Goal: Transaction & Acquisition: Purchase product/service

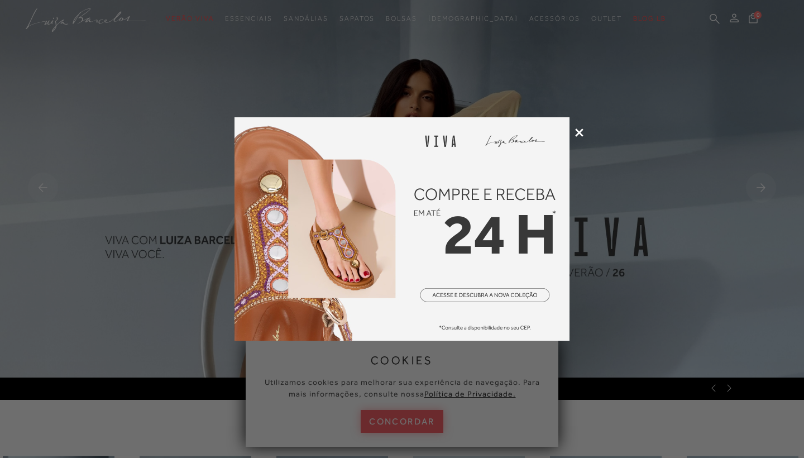
click at [577, 130] on icon at bounding box center [579, 132] width 8 height 8
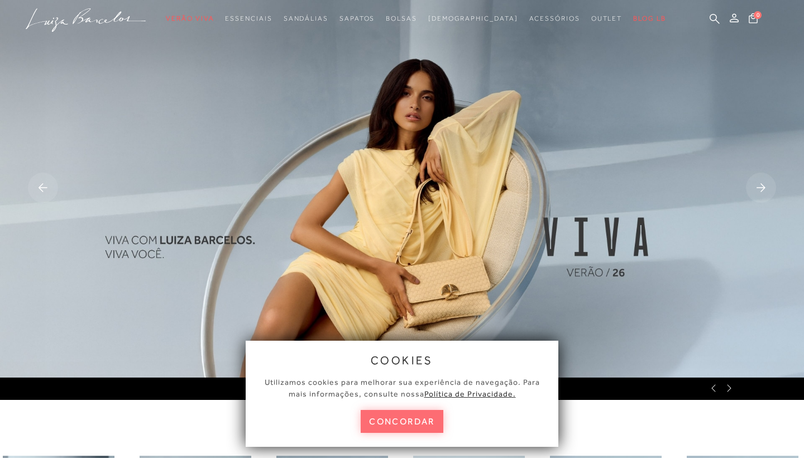
click at [413, 423] on button "concordar" at bounding box center [402, 421] width 83 height 23
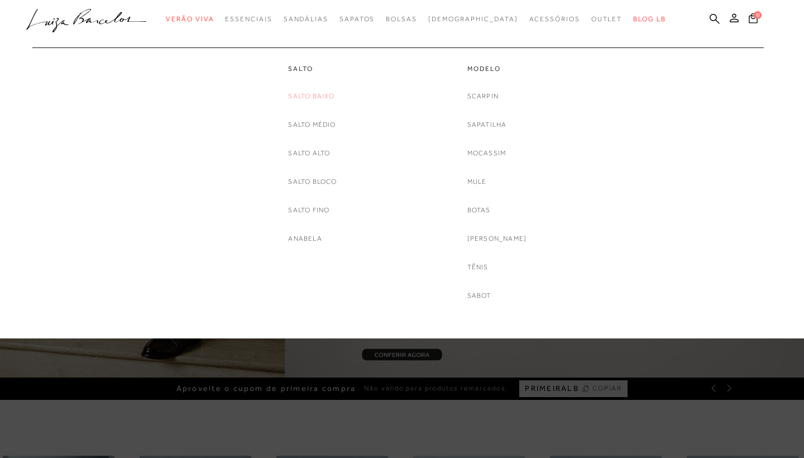
click at [318, 98] on link "Salto Baixo" at bounding box center [311, 96] width 46 height 12
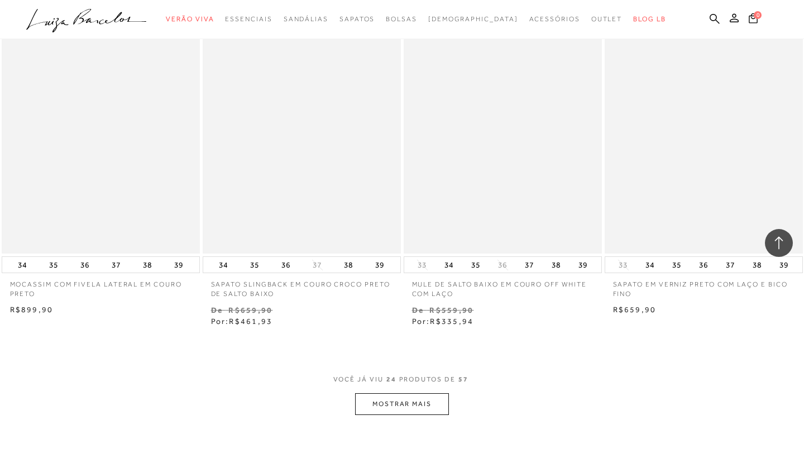
scroll to position [1985, 0]
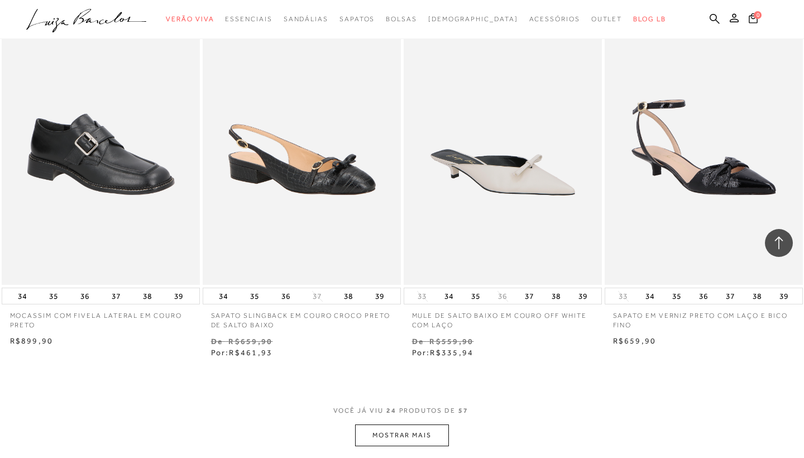
click at [406, 431] on button "MOSTRAR MAIS" at bounding box center [402, 435] width 94 height 22
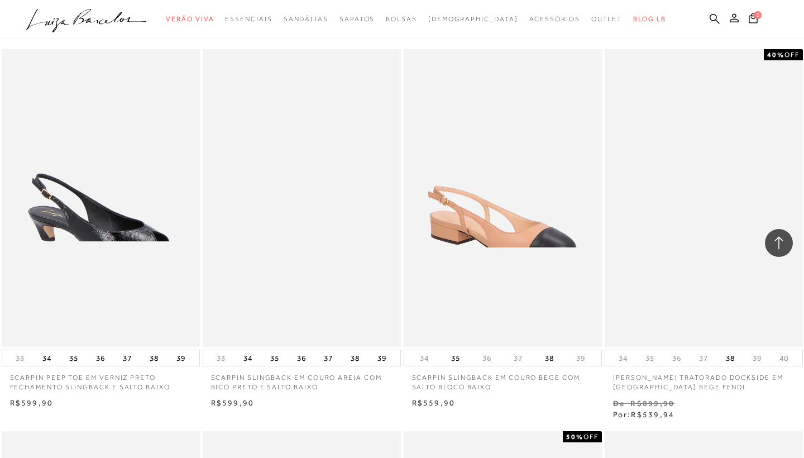
scroll to position [2316, 0]
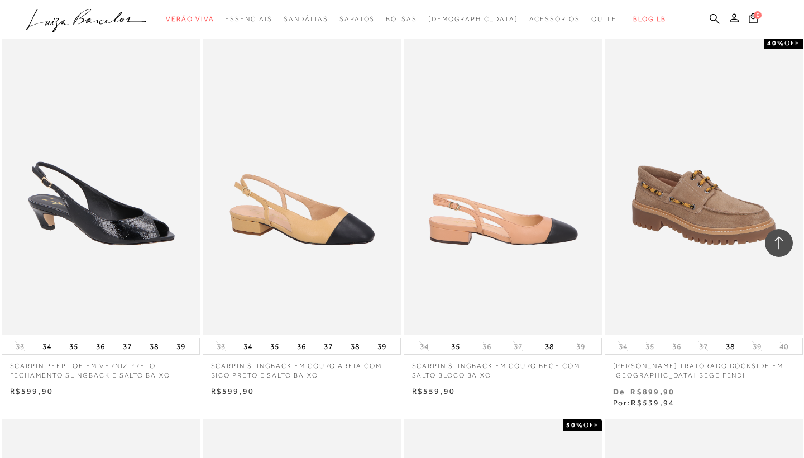
click at [513, 197] on img at bounding box center [503, 186] width 197 height 298
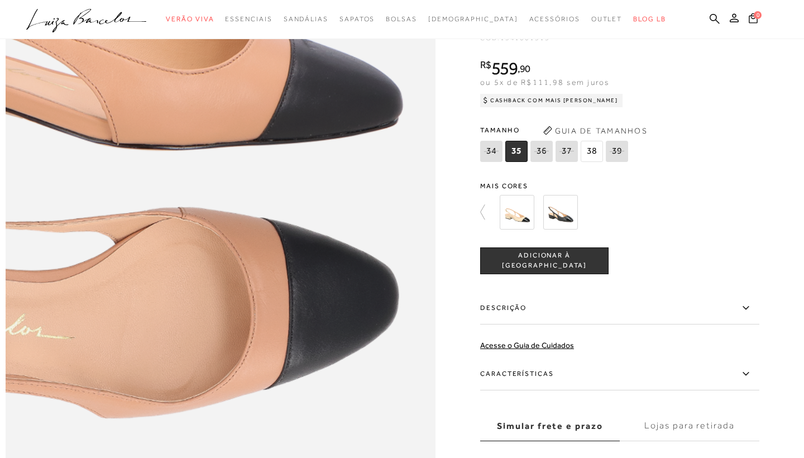
scroll to position [798, 0]
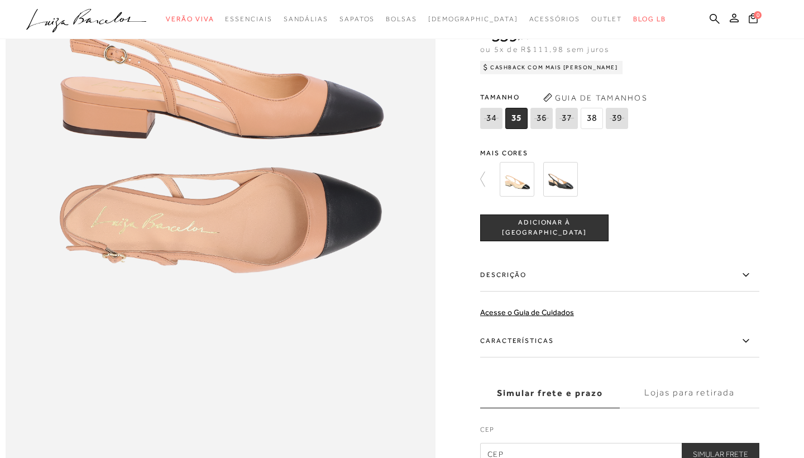
click at [591, 229] on button "ADICIONAR À [GEOGRAPHIC_DATA]" at bounding box center [544, 227] width 128 height 27
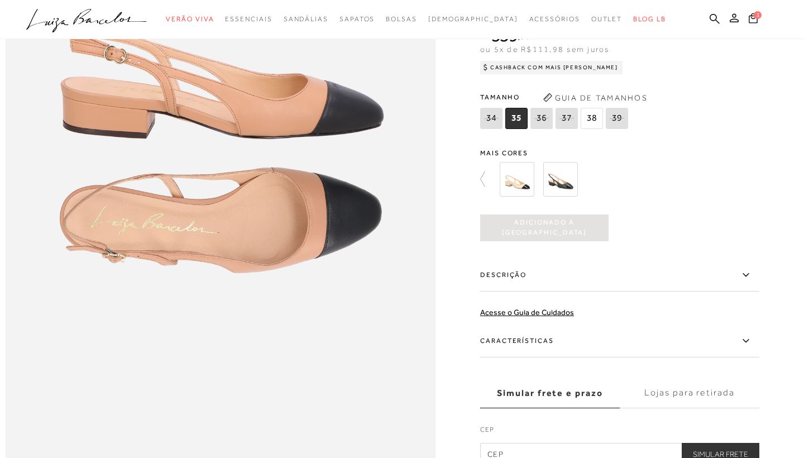
scroll to position [0, 0]
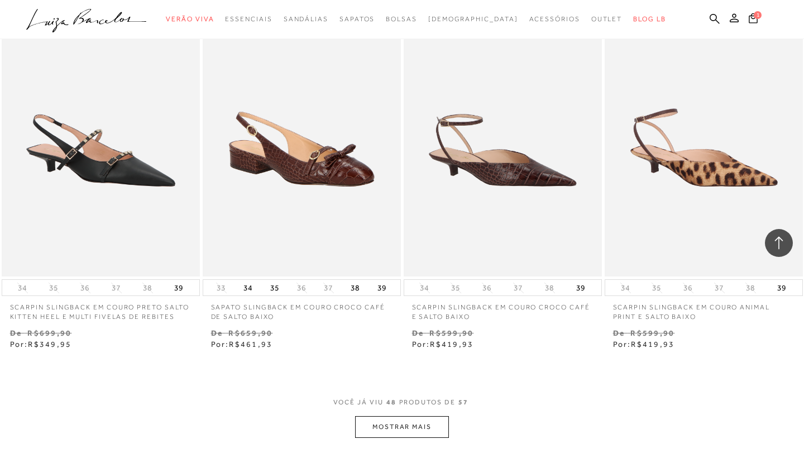
scroll to position [4342, 0]
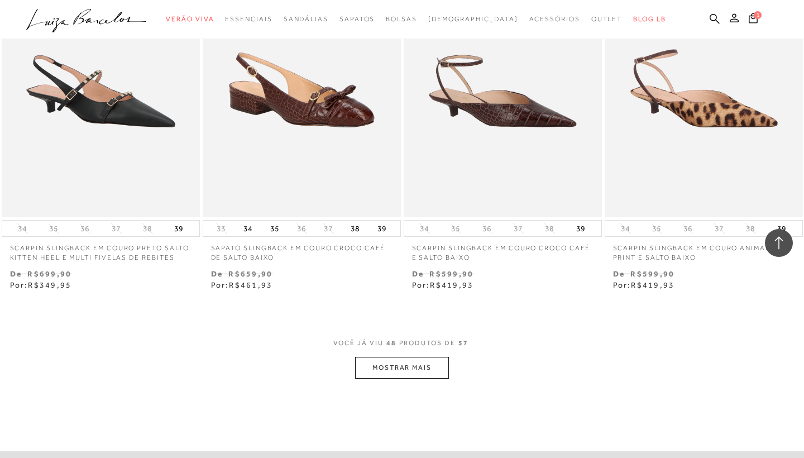
click at [413, 360] on button "MOSTRAR MAIS" at bounding box center [402, 368] width 94 height 22
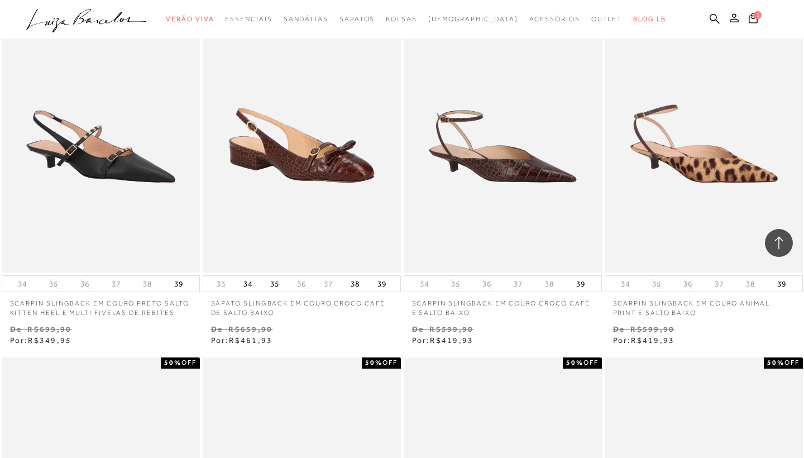
scroll to position [2951, 0]
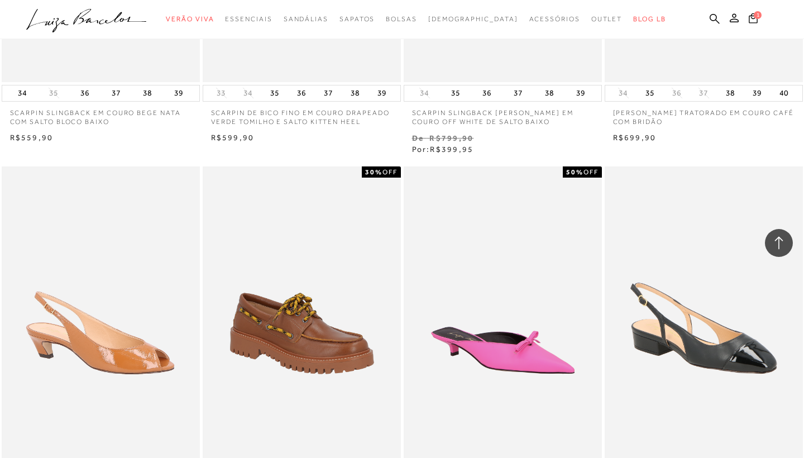
click at [708, 18] on ul ".a{fill-rule:evenodd;} Verão Viva Em alta Favoritos das Influenciadoras Apostas…" at bounding box center [393, 19] width 735 height 21
click at [715, 17] on icon at bounding box center [715, 18] width 10 height 11
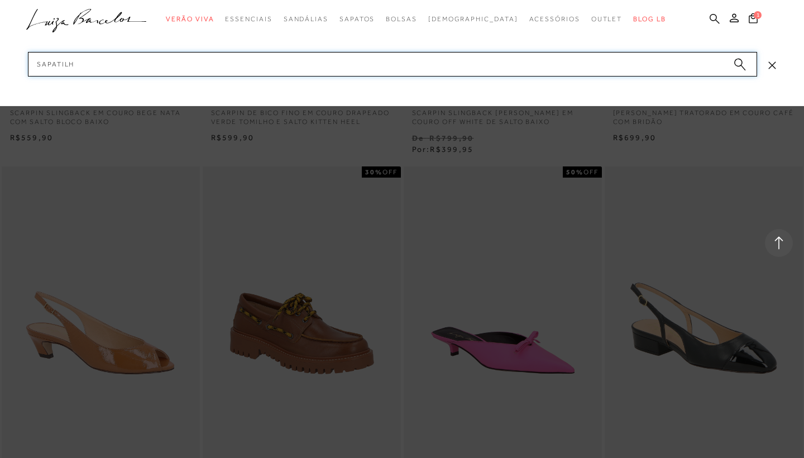
type input "SAPATILHA"
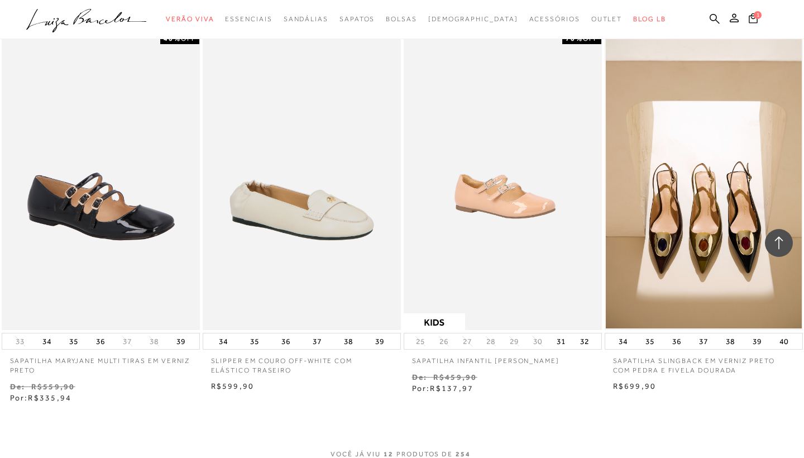
scroll to position [926, 0]
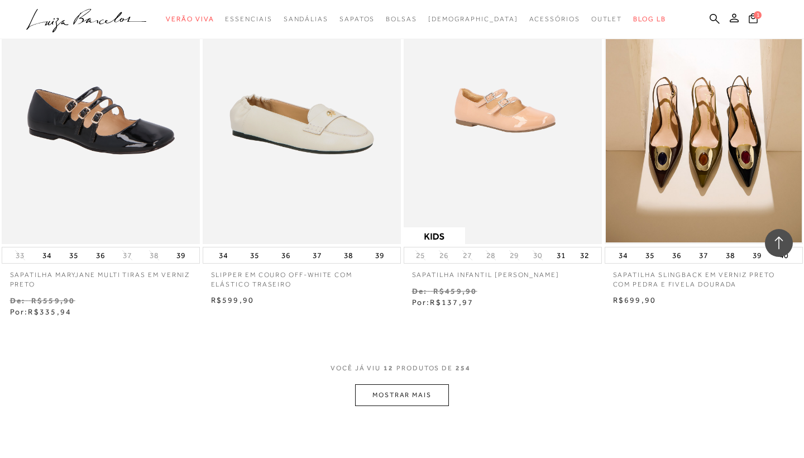
click at [428, 392] on button "MOSTRAR MAIS" at bounding box center [402, 395] width 94 height 22
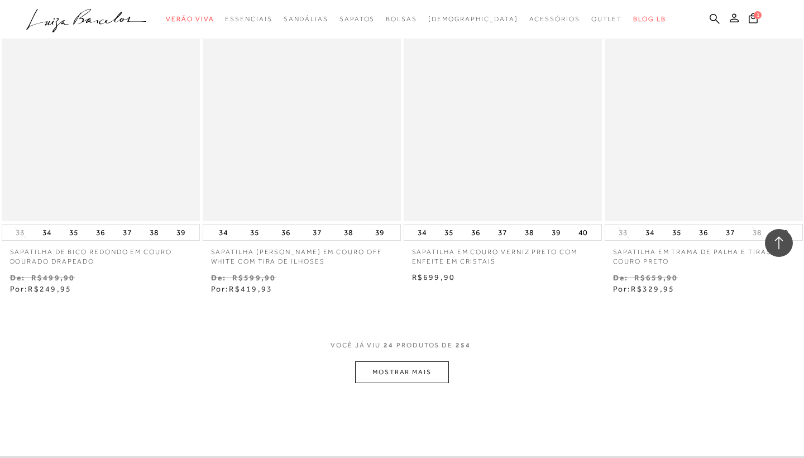
scroll to position [2197, 0]
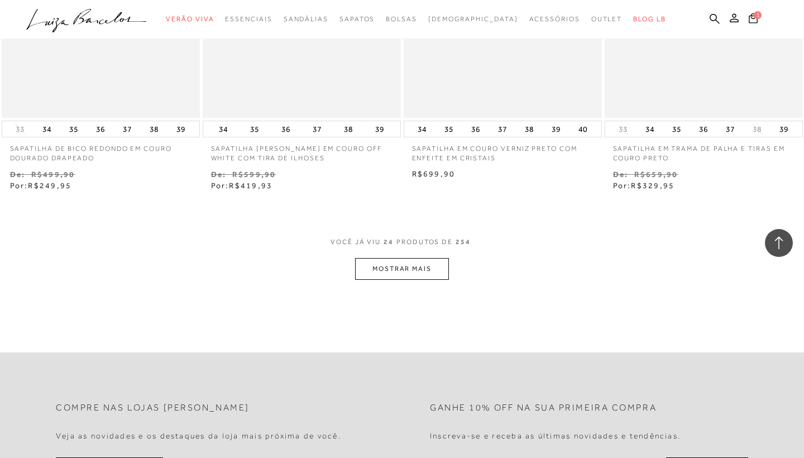
click at [411, 262] on button "MOSTRAR MAIS" at bounding box center [402, 269] width 94 height 22
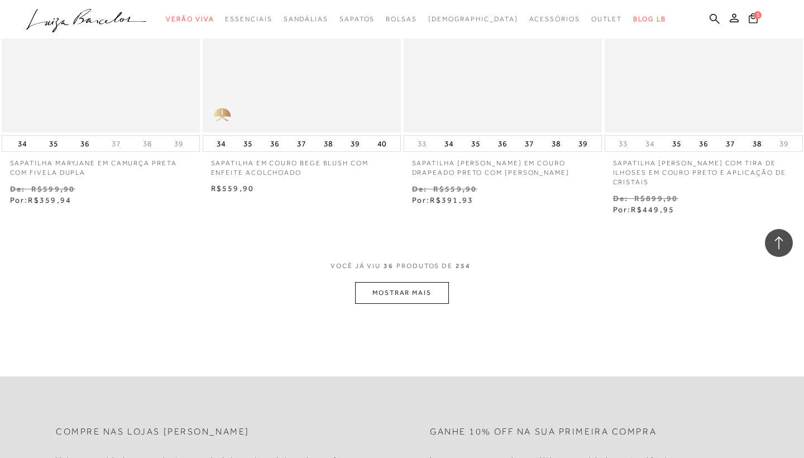
scroll to position [3403, 0]
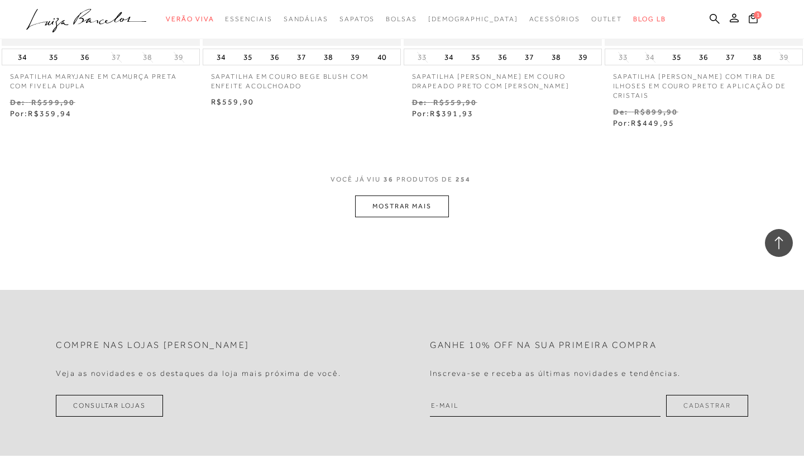
click at [416, 195] on button "MOSTRAR MAIS" at bounding box center [402, 206] width 94 height 22
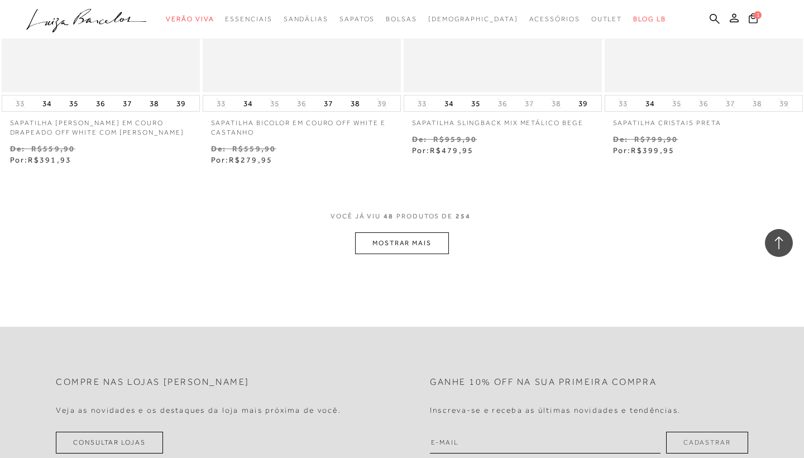
scroll to position [4512, 0]
click at [383, 231] on button "MOSTRAR MAIS" at bounding box center [402, 242] width 94 height 22
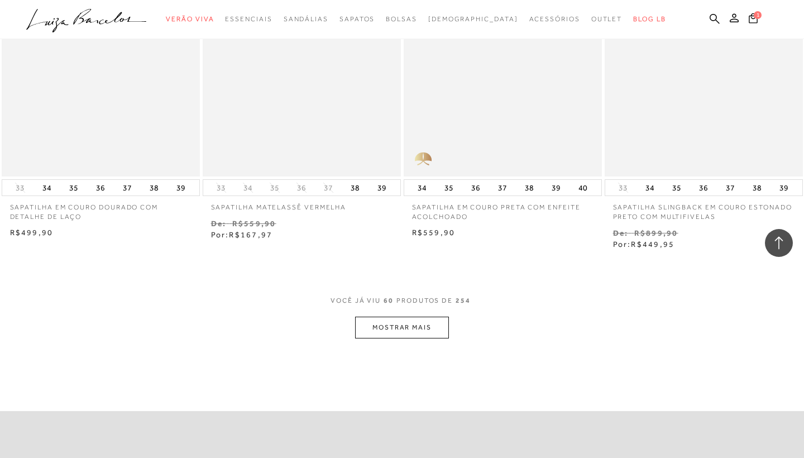
scroll to position [5717, 0]
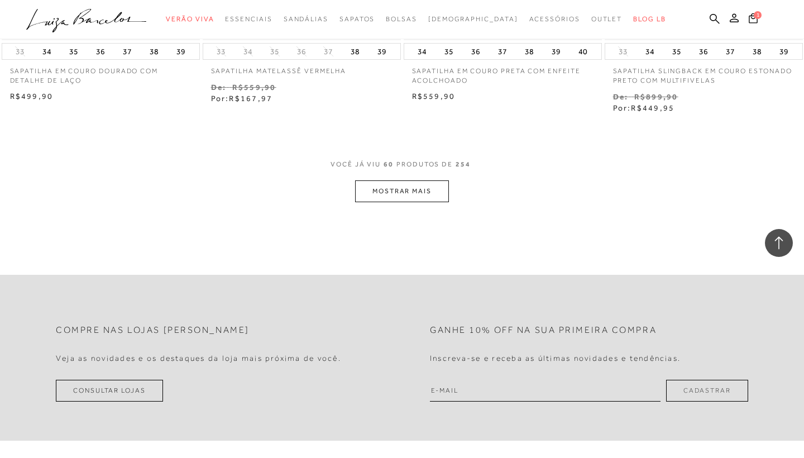
click at [426, 180] on button "MOSTRAR MAIS" at bounding box center [402, 191] width 94 height 22
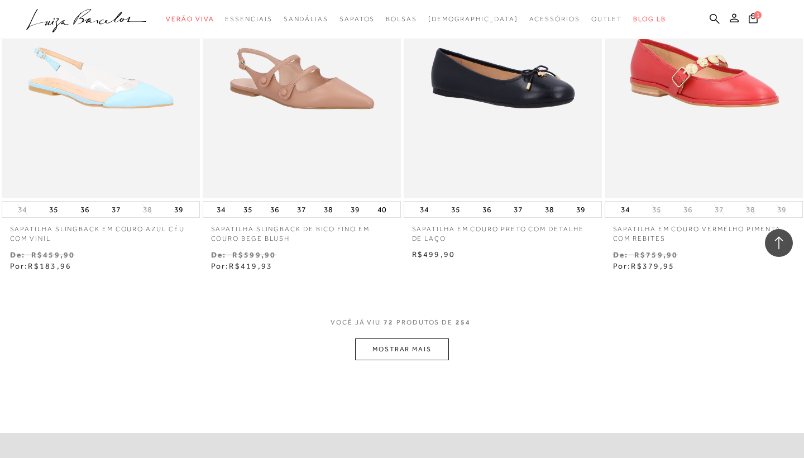
scroll to position [6769, 0]
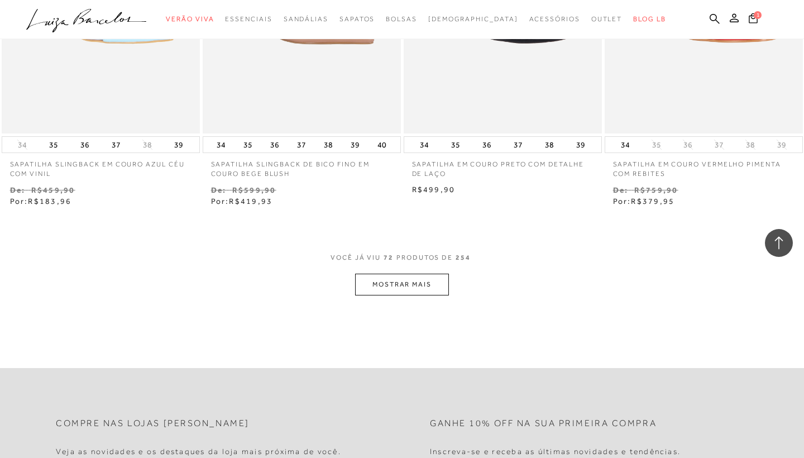
click at [437, 274] on button "MOSTRAR MAIS" at bounding box center [402, 285] width 94 height 22
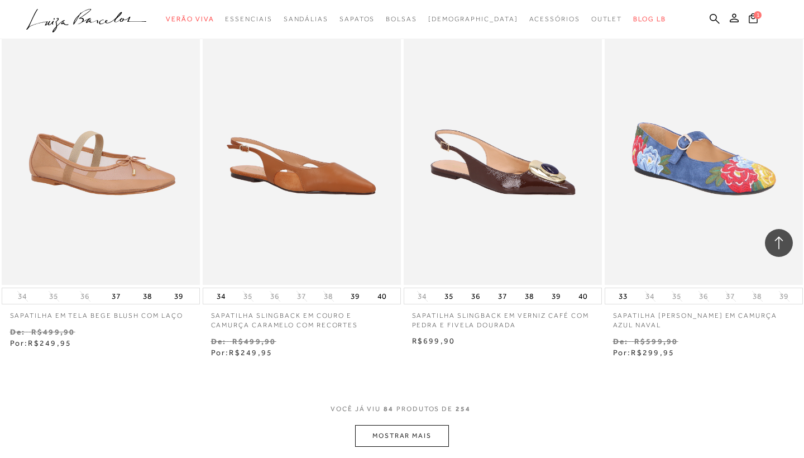
scroll to position [7770, 0]
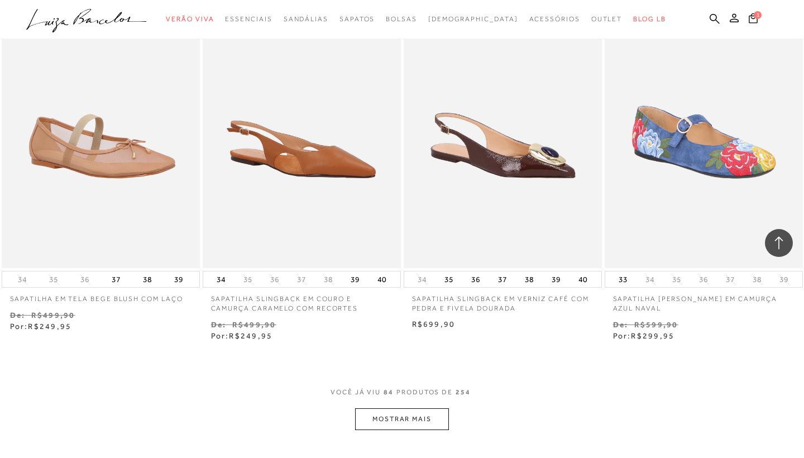
click at [402, 408] on button "MOSTRAR MAIS" at bounding box center [402, 419] width 94 height 22
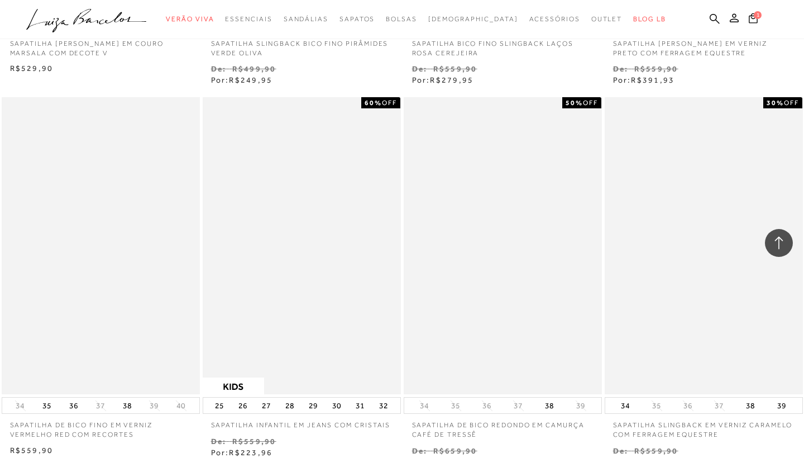
scroll to position [8858, 0]
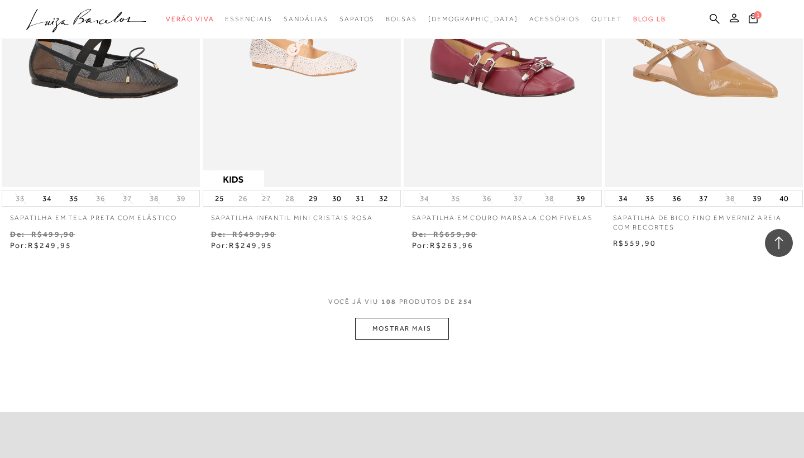
scroll to position [10271, 0]
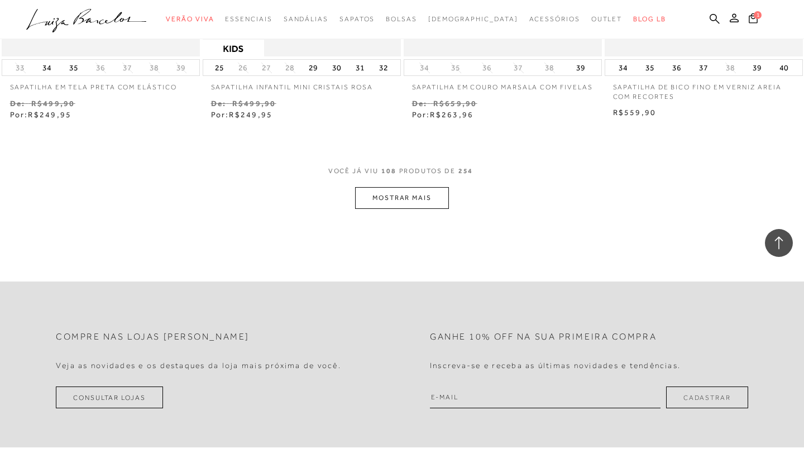
click at [420, 187] on button "MOSTRAR MAIS" at bounding box center [402, 198] width 94 height 22
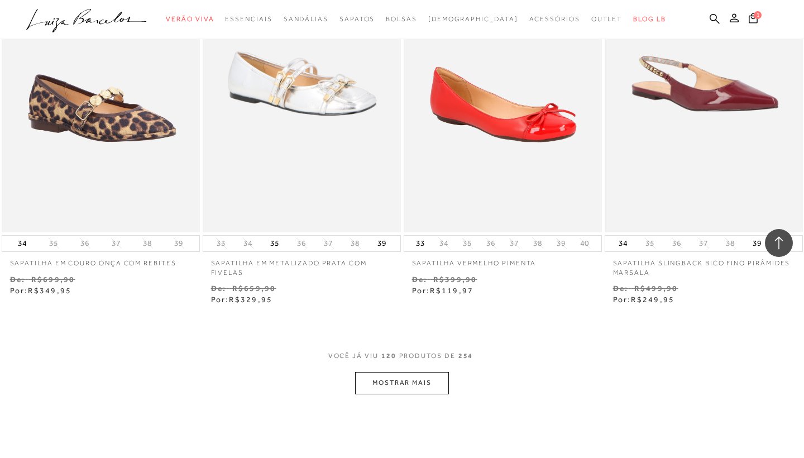
scroll to position [11384, 0]
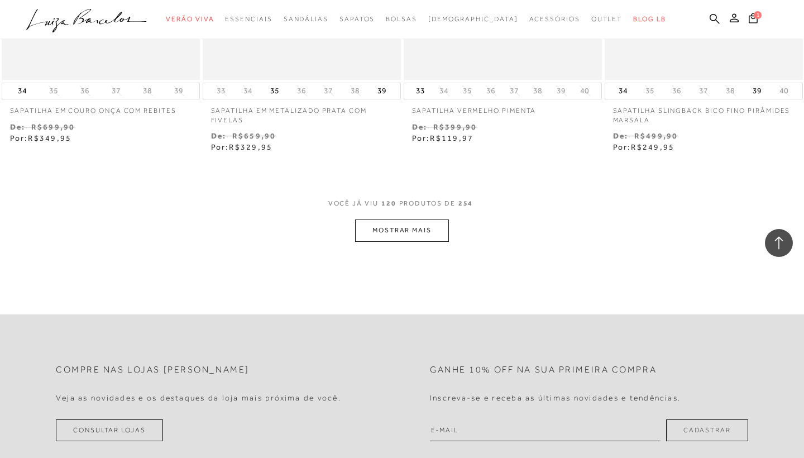
click at [425, 219] on button "MOSTRAR MAIS" at bounding box center [402, 230] width 94 height 22
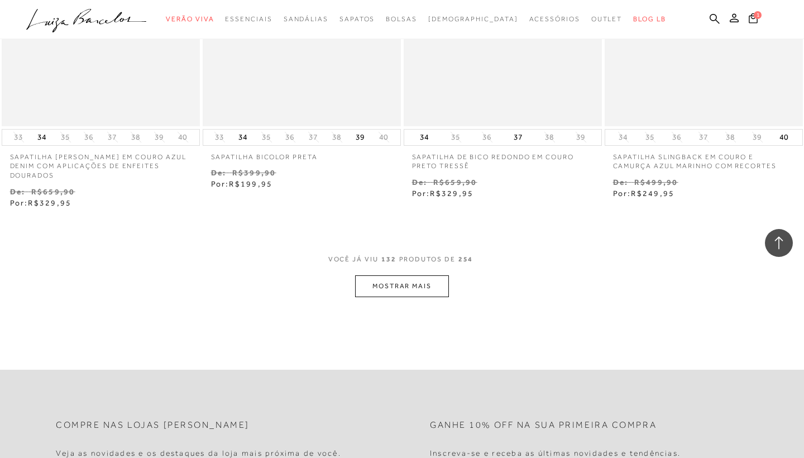
scroll to position [12635, 0]
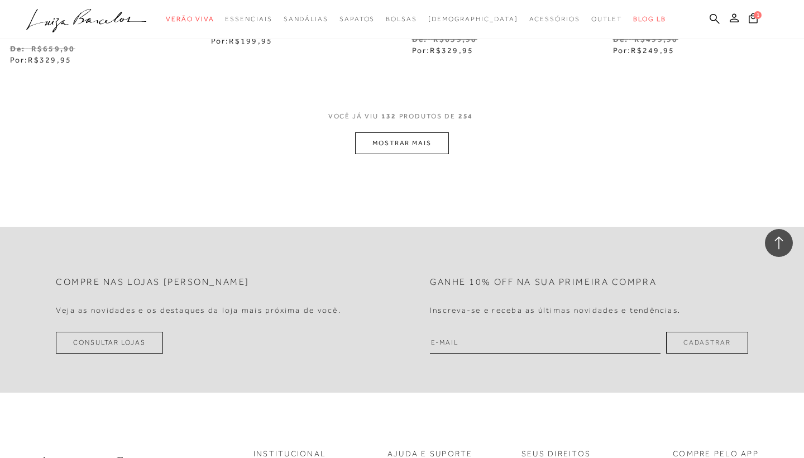
click at [428, 132] on button "MOSTRAR MAIS" at bounding box center [402, 143] width 94 height 22
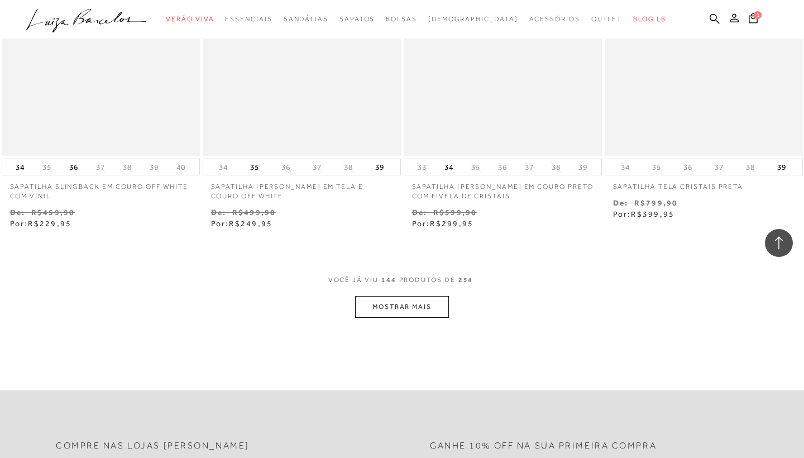
scroll to position [13625, 0]
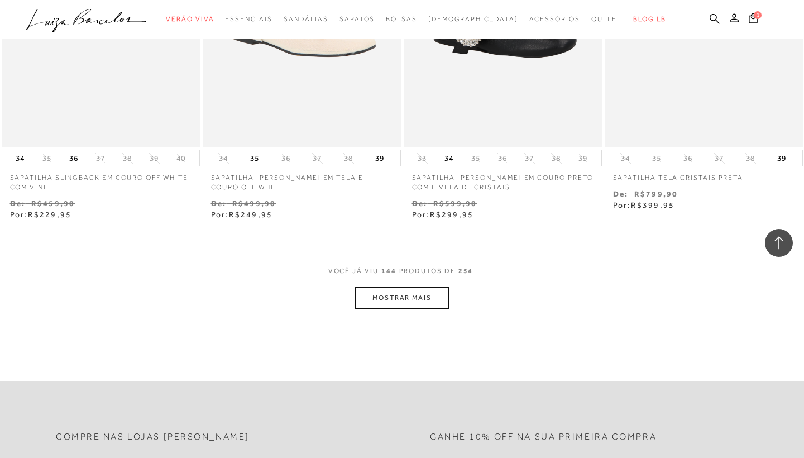
click at [430, 287] on button "MOSTRAR MAIS" at bounding box center [402, 298] width 94 height 22
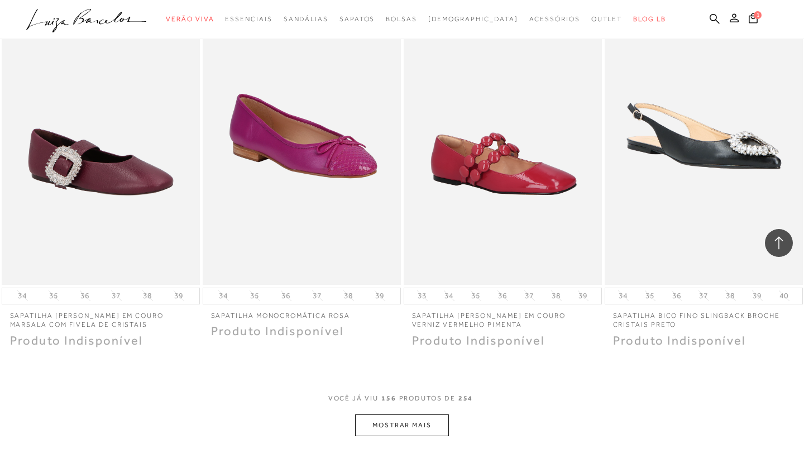
scroll to position [14816, 0]
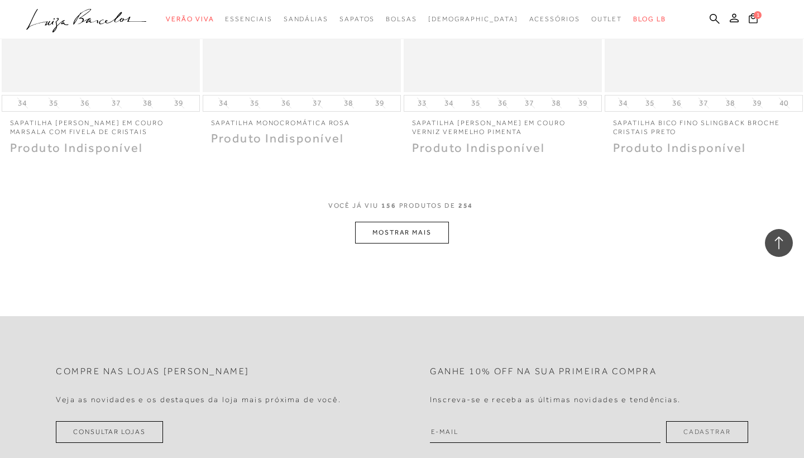
click at [432, 222] on button "MOSTRAR MAIS" at bounding box center [402, 233] width 94 height 22
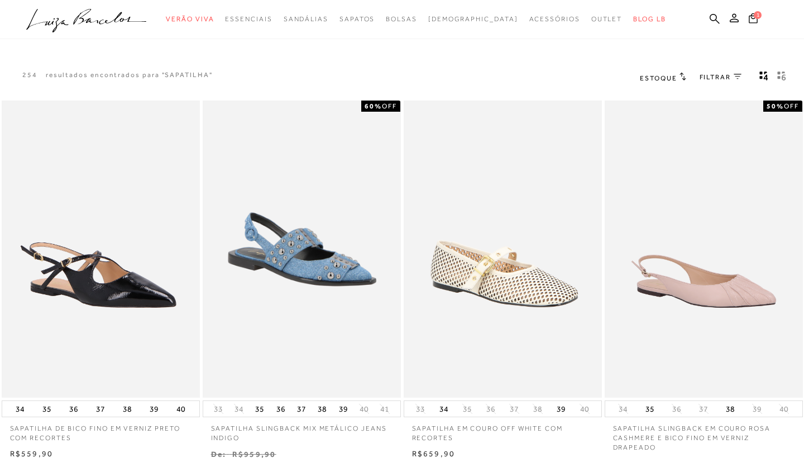
scroll to position [0, 0]
click at [713, 76] on span "FILTRAR" at bounding box center [714, 77] width 31 height 9
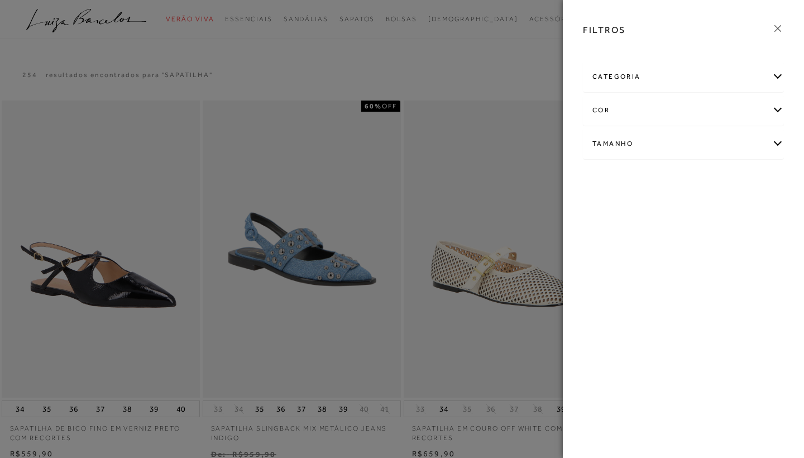
click at [665, 144] on div "Tamanho" at bounding box center [683, 144] width 200 height 30
click at [717, 222] on label "35" at bounding box center [730, 210] width 26 height 24
click at [715, 217] on input "35" at bounding box center [720, 210] width 11 height 11
checkbox input "true"
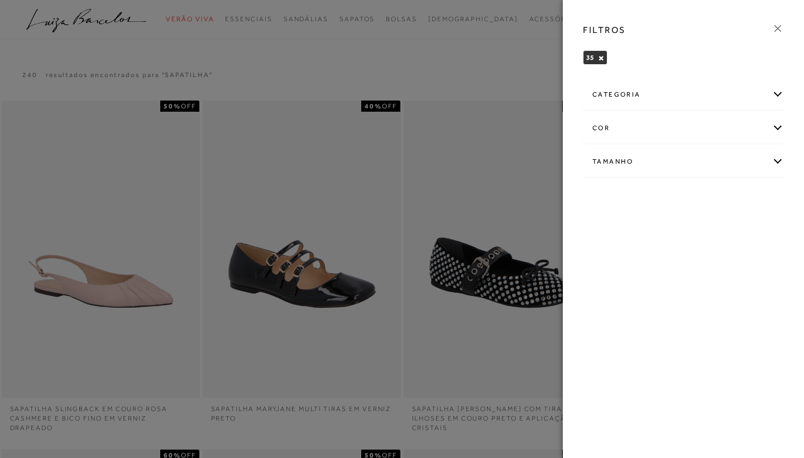
click at [511, 76] on div at bounding box center [402, 229] width 804 height 458
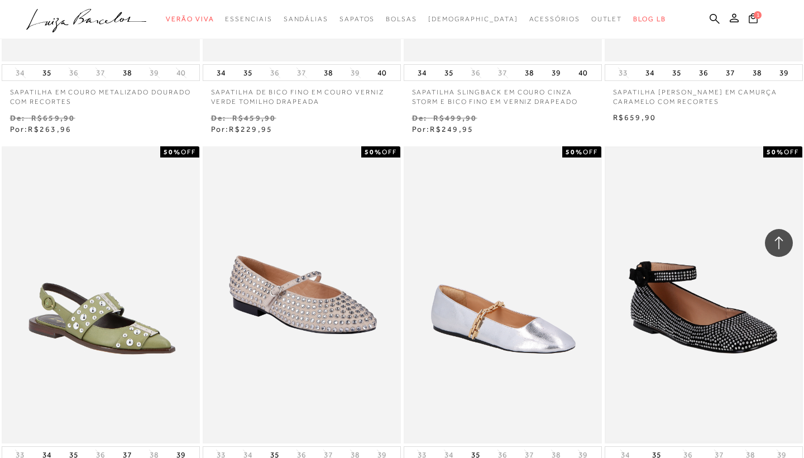
scroll to position [908, 0]
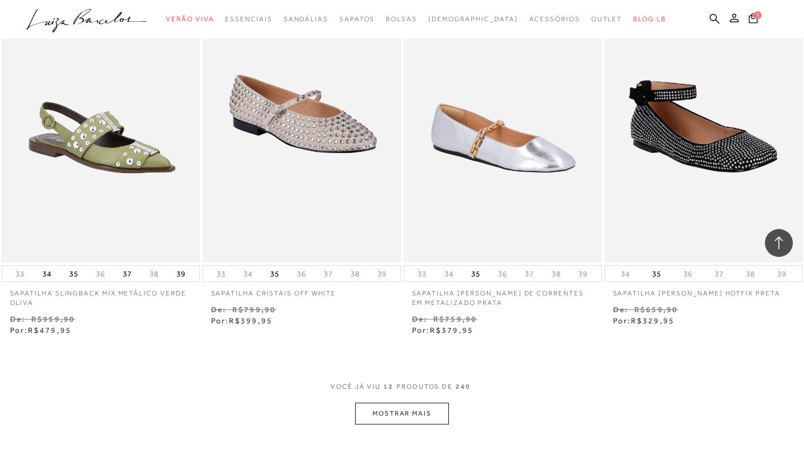
click at [423, 417] on button "MOSTRAR MAIS" at bounding box center [402, 414] width 94 height 22
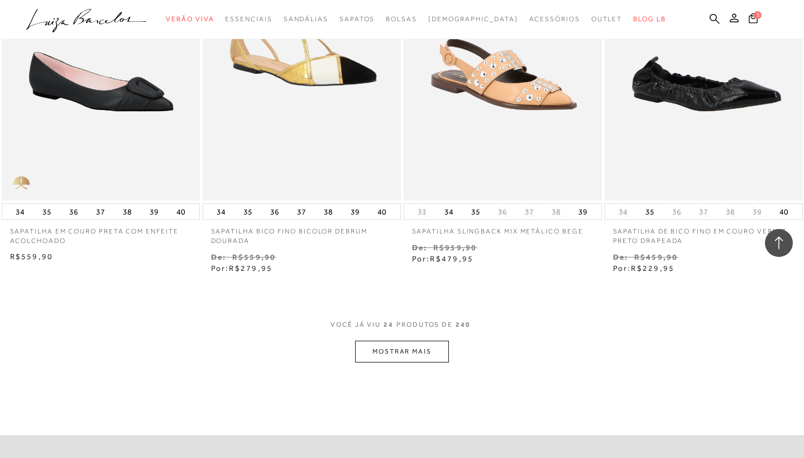
scroll to position [2160, 0]
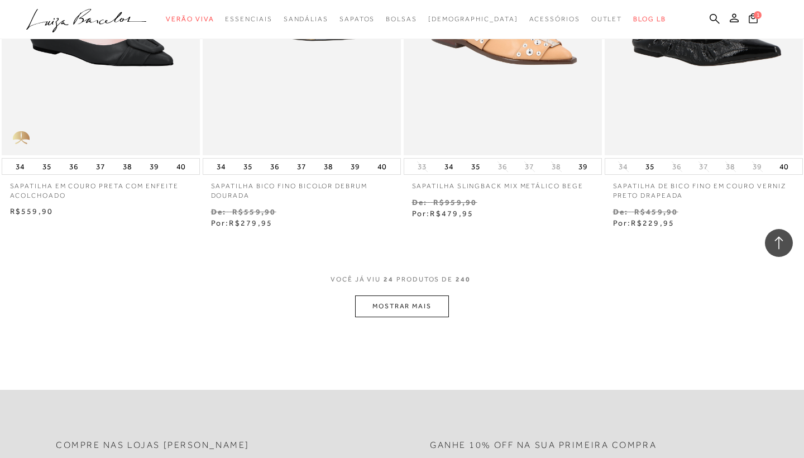
click at [419, 296] on button "MOSTRAR MAIS" at bounding box center [402, 306] width 94 height 22
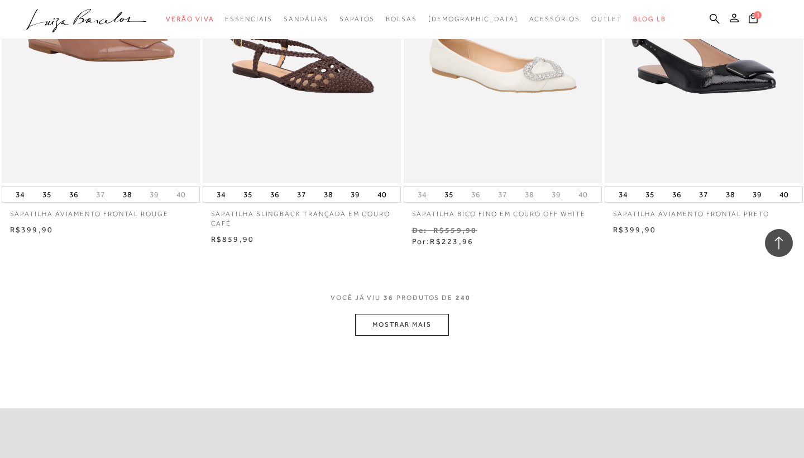
scroll to position [3386, 0]
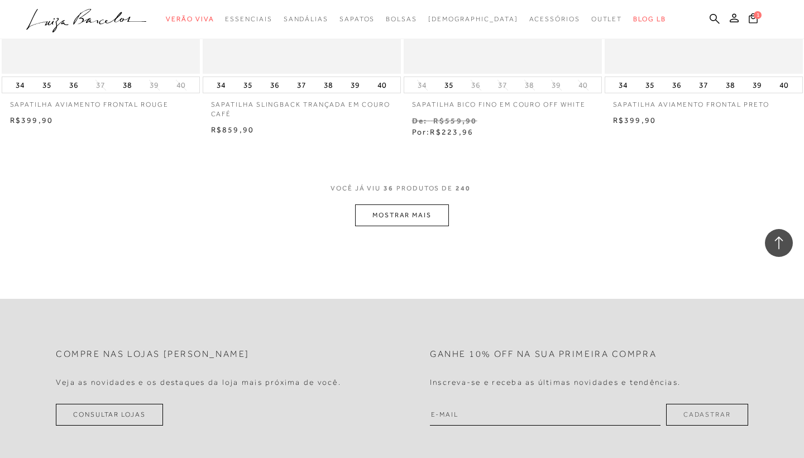
click at [411, 209] on button "MOSTRAR MAIS" at bounding box center [402, 215] width 94 height 22
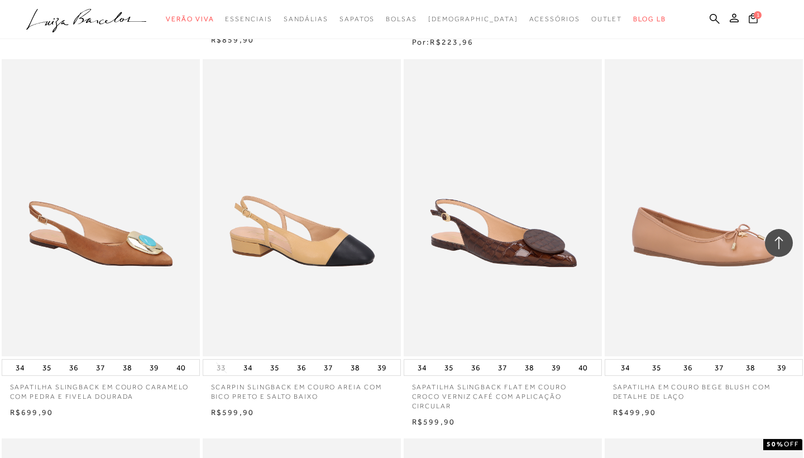
scroll to position [3519, 0]
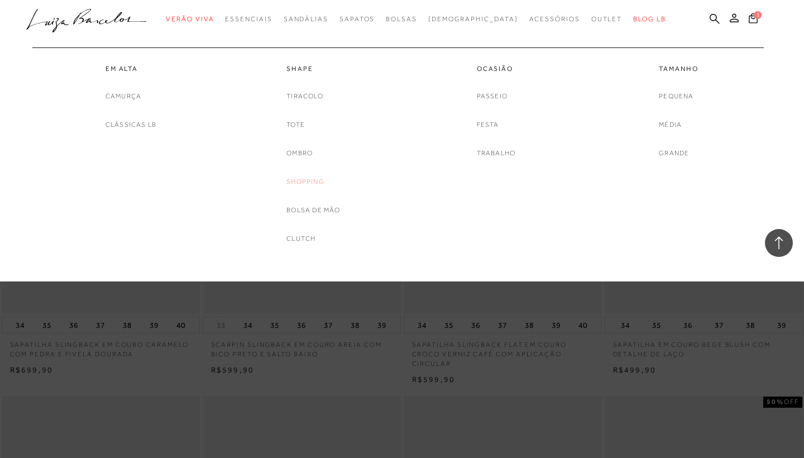
click at [316, 179] on link "Shopping" at bounding box center [305, 182] width 38 height 12
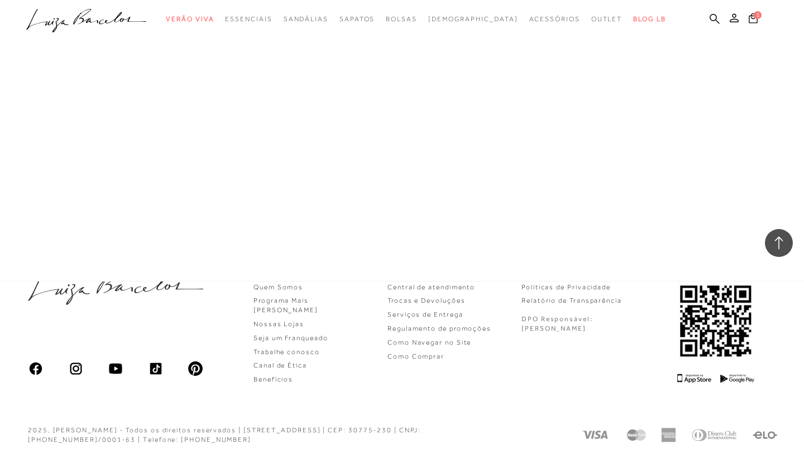
scroll to position [551, 0]
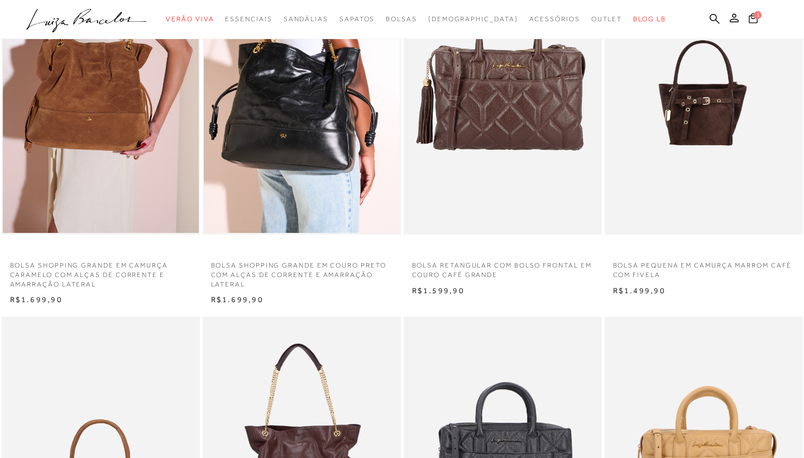
scroll to position [112, 0]
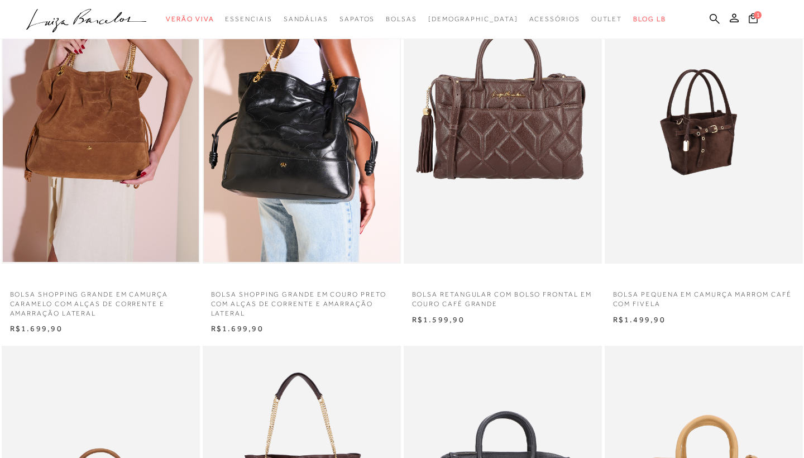
click at [698, 138] on img at bounding box center [704, 116] width 197 height 298
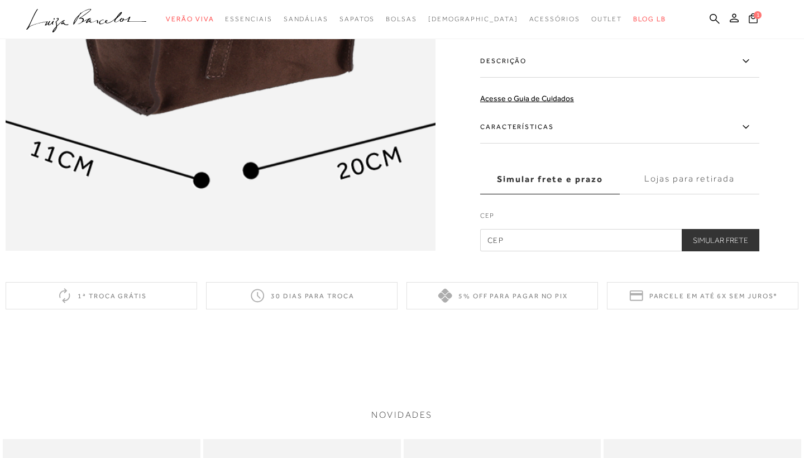
scroll to position [1020, 0]
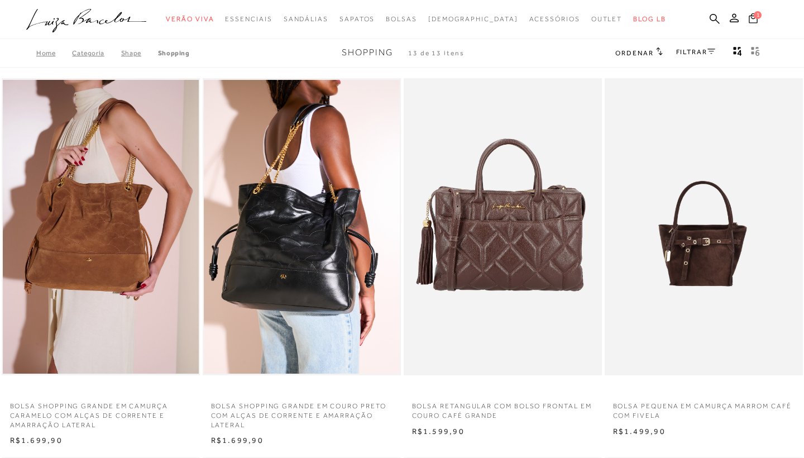
click at [752, 20] on icon at bounding box center [753, 18] width 9 height 11
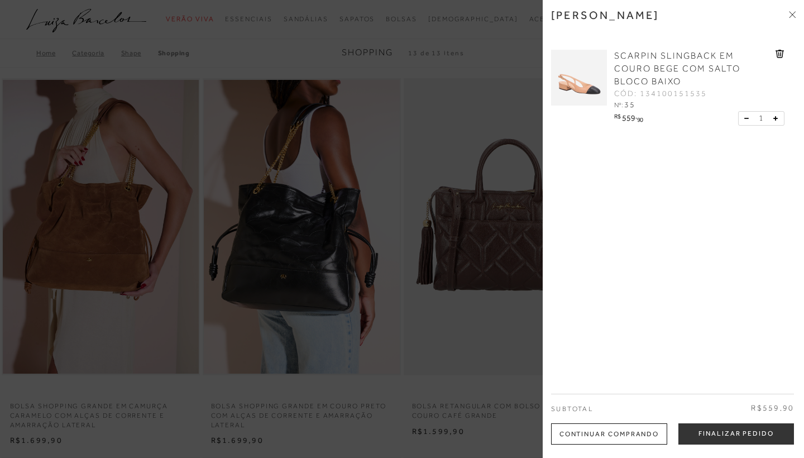
click at [573, 89] on img at bounding box center [579, 78] width 56 height 56
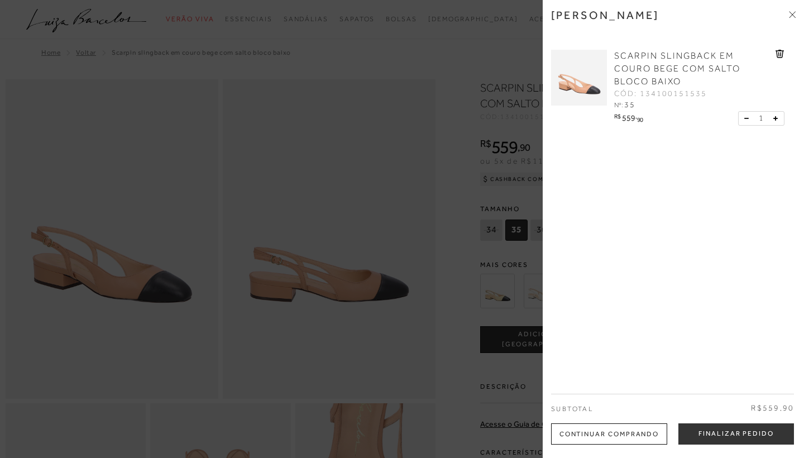
click at [440, 273] on div at bounding box center [402, 229] width 804 height 458
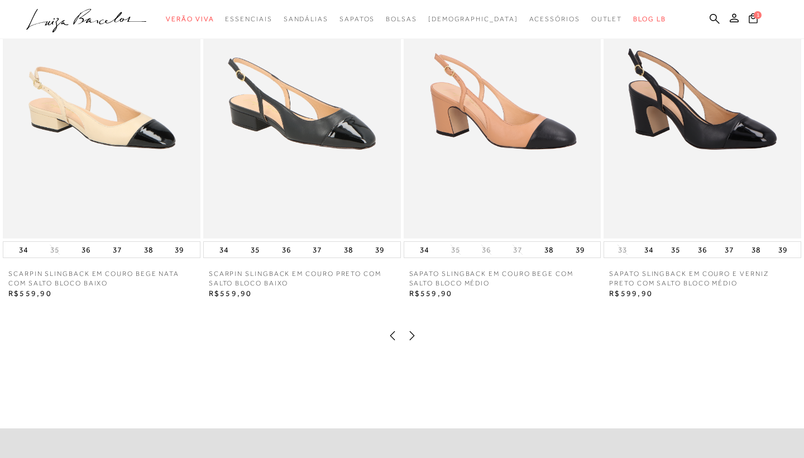
scroll to position [1512, 0]
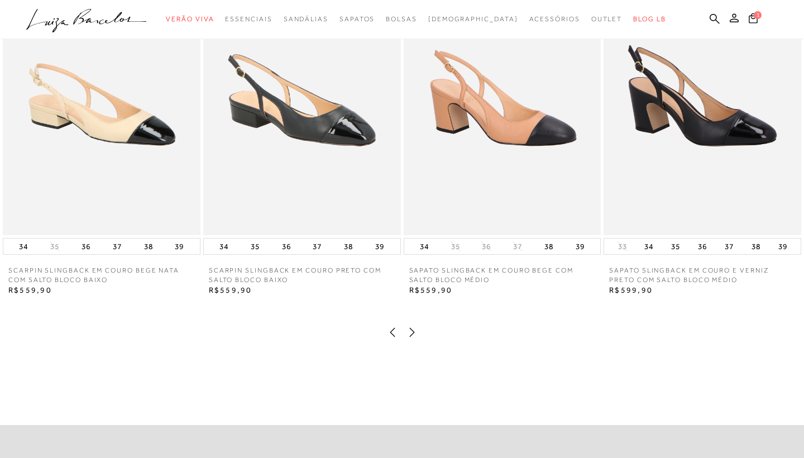
click at [468, 198] on img at bounding box center [503, 87] width 198 height 296
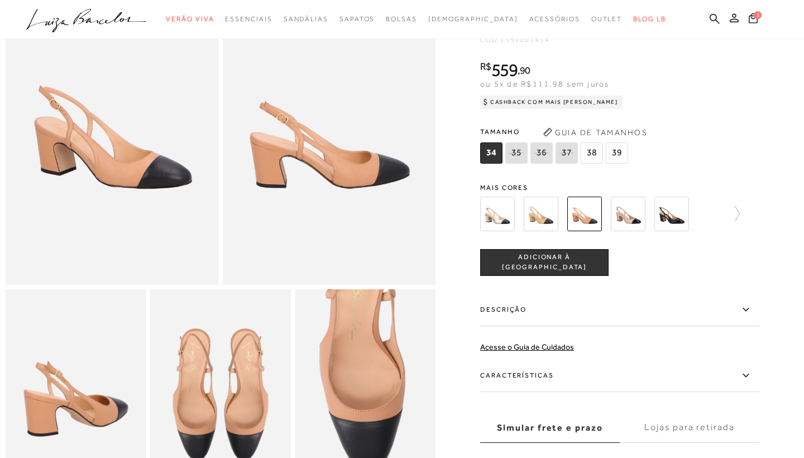
scroll to position [37, 0]
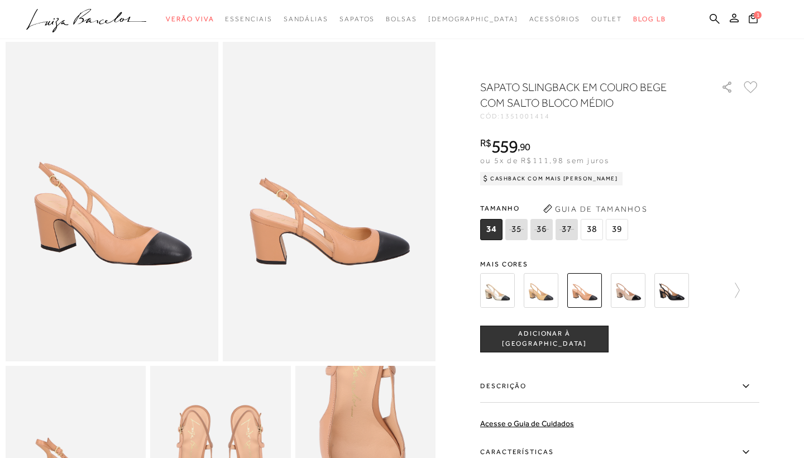
click at [515, 231] on icon at bounding box center [517, 229] width 16 height 14
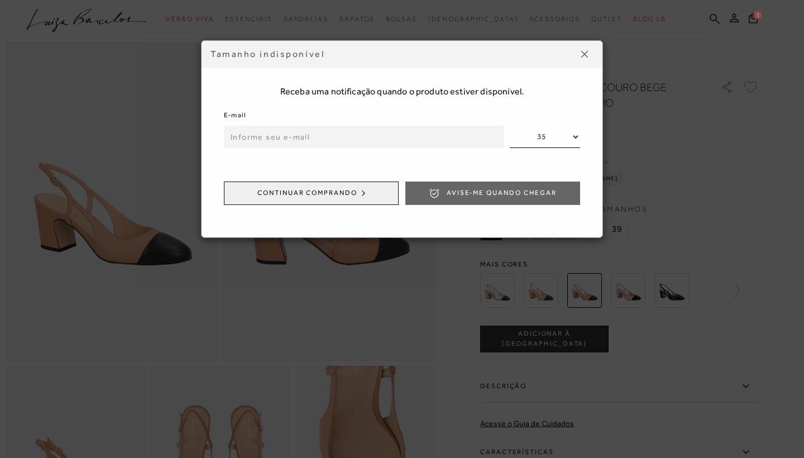
click at [416, 137] on input "email" at bounding box center [364, 137] width 280 height 22
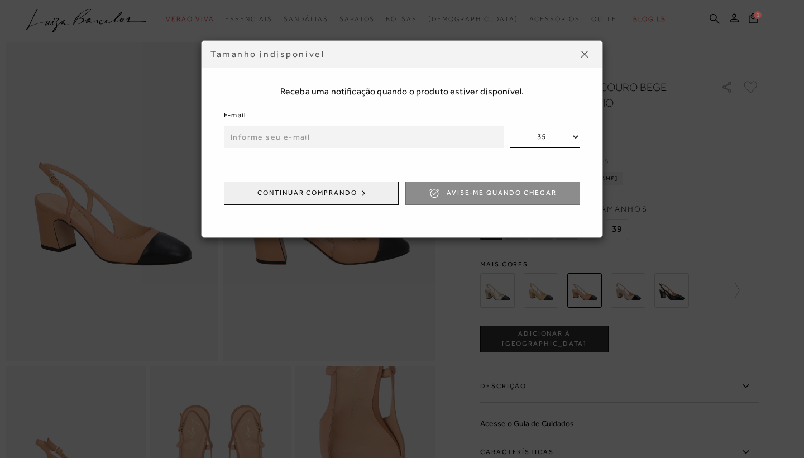
type input "[EMAIL_ADDRESS][DOMAIN_NAME]"
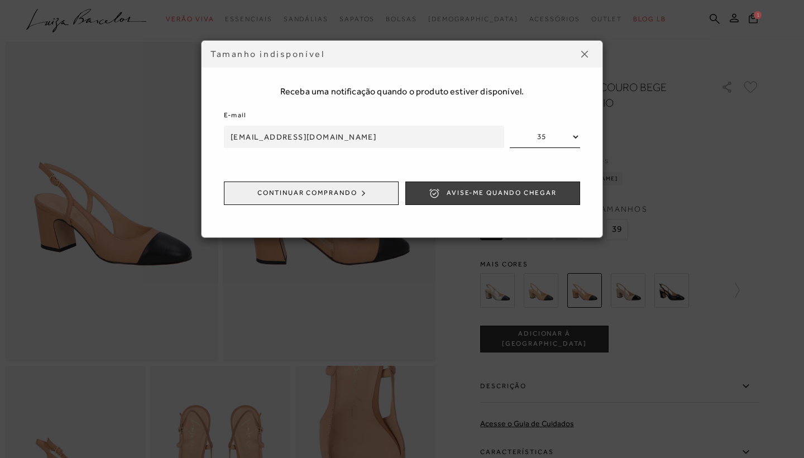
click at [502, 202] on button "Avise-me quando chegar" at bounding box center [492, 192] width 175 height 23
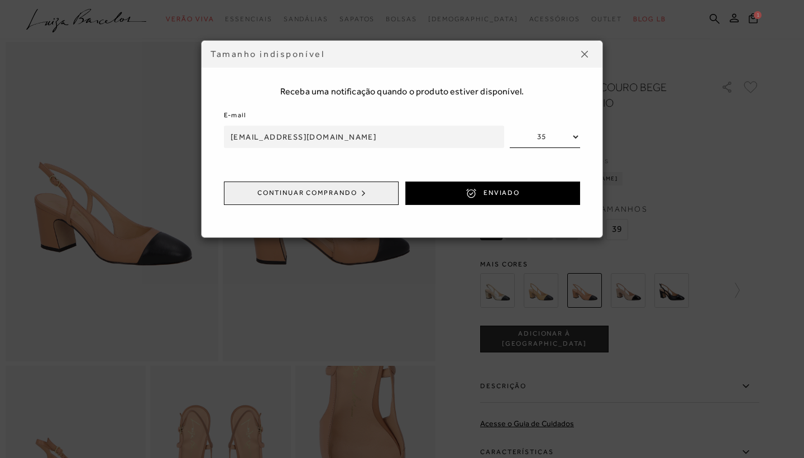
click at [582, 54] on img at bounding box center [584, 54] width 7 height 7
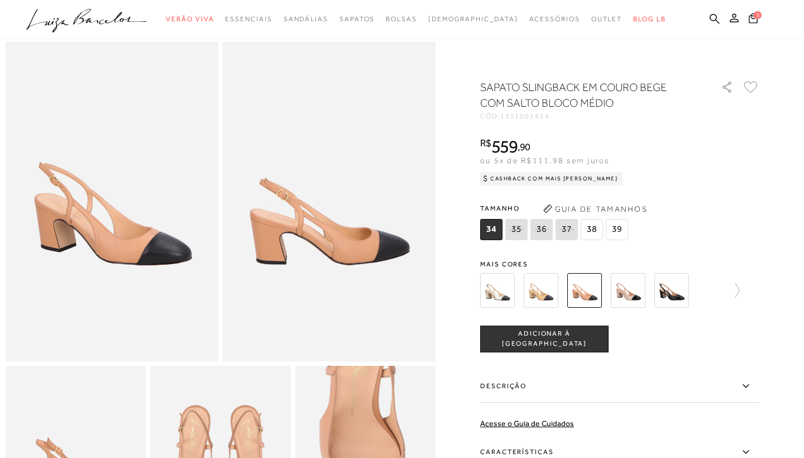
click at [550, 286] on img at bounding box center [541, 289] width 35 height 35
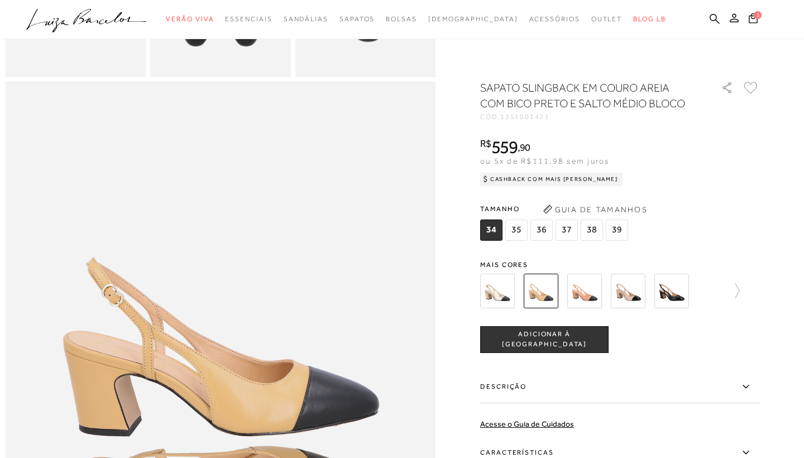
scroll to position [544, 0]
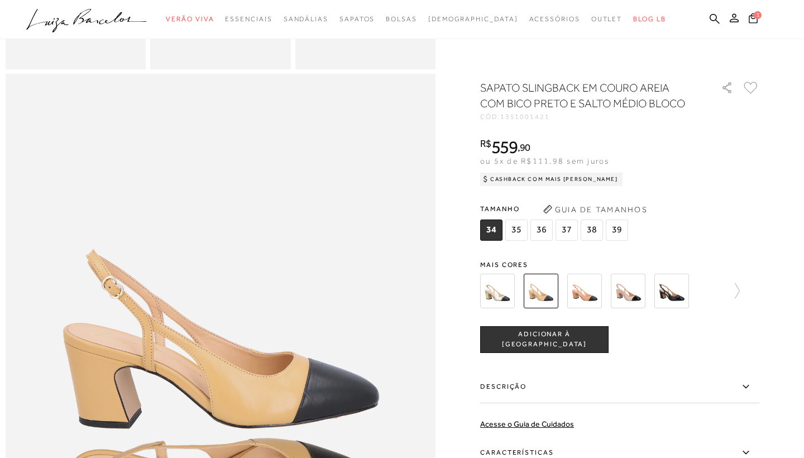
click at [625, 291] on img at bounding box center [628, 291] width 35 height 35
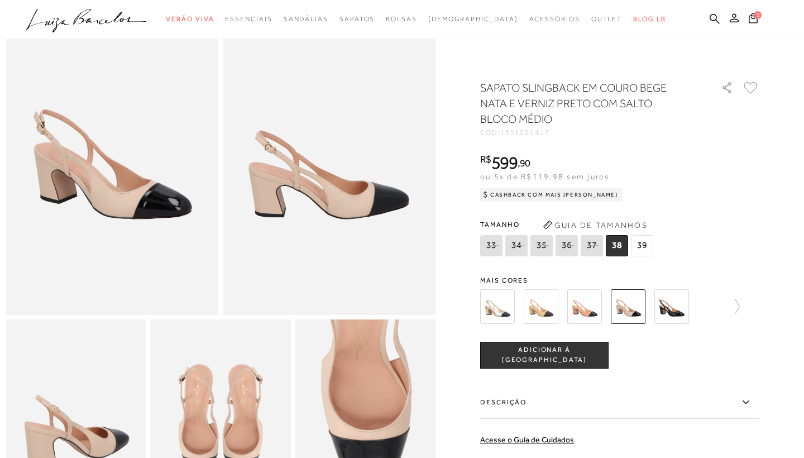
scroll to position [55, 0]
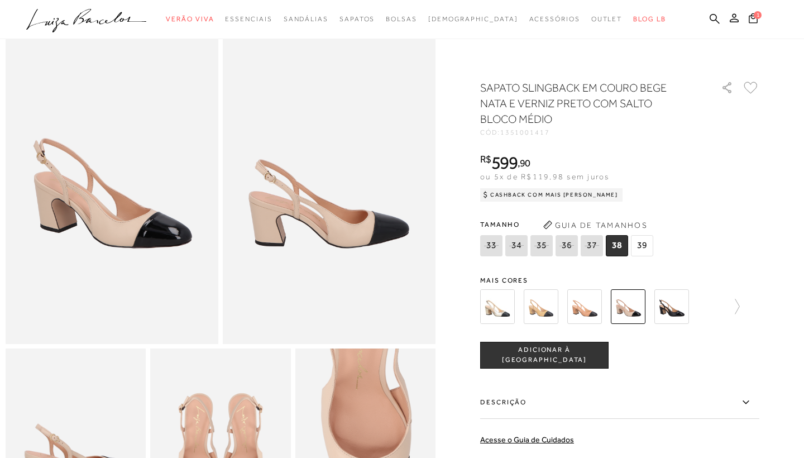
click at [742, 305] on div at bounding box center [619, 306] width 279 height 41
click at [732, 305] on icon at bounding box center [732, 307] width 16 height 16
click at [571, 296] on img at bounding box center [560, 306] width 35 height 35
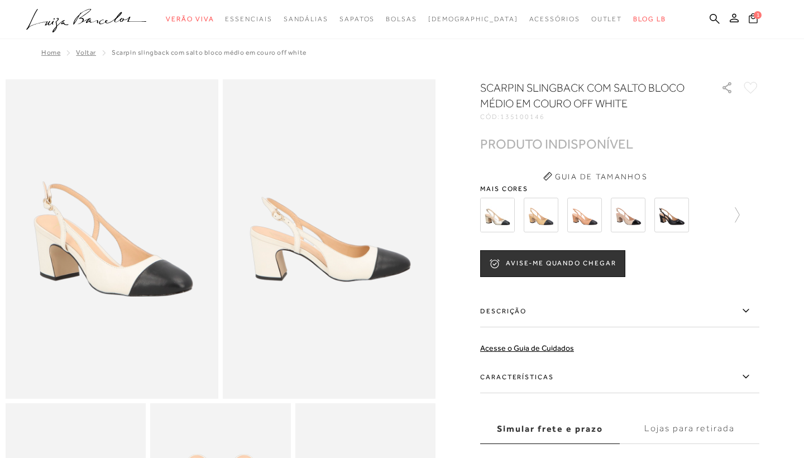
click at [756, 12] on span "1" at bounding box center [758, 15] width 8 height 8
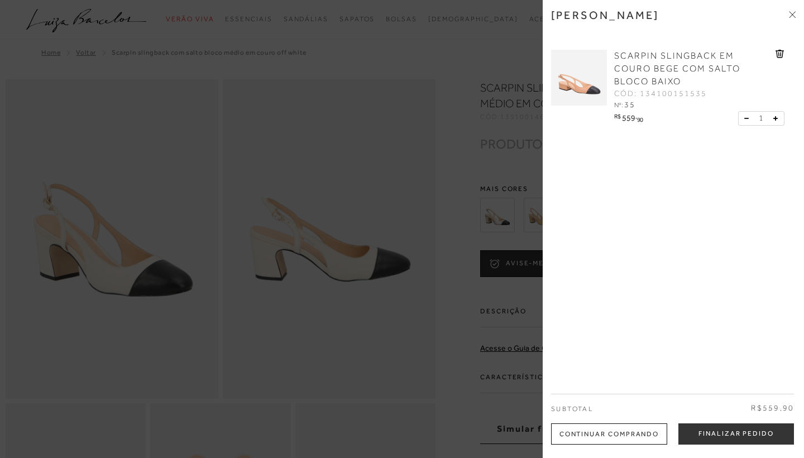
click at [569, 65] on img at bounding box center [579, 78] width 56 height 56
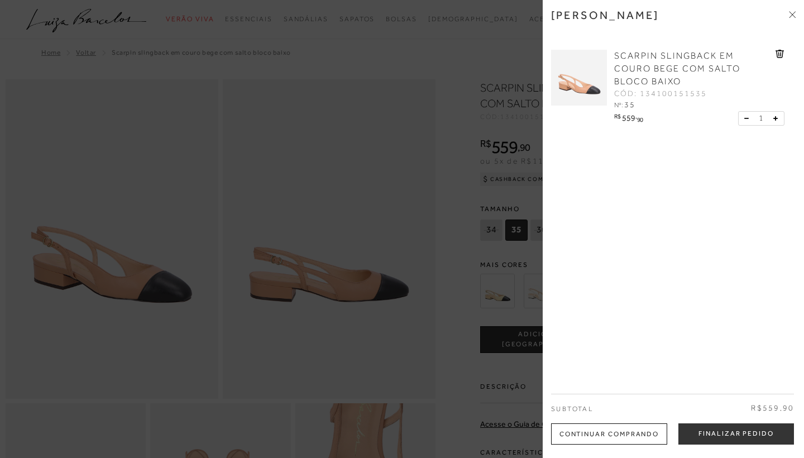
click at [472, 160] on div at bounding box center [402, 229] width 804 height 458
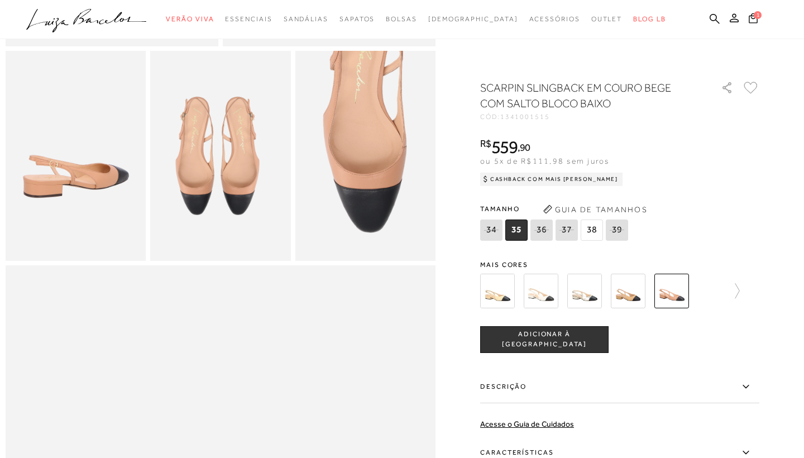
scroll to position [353, 0]
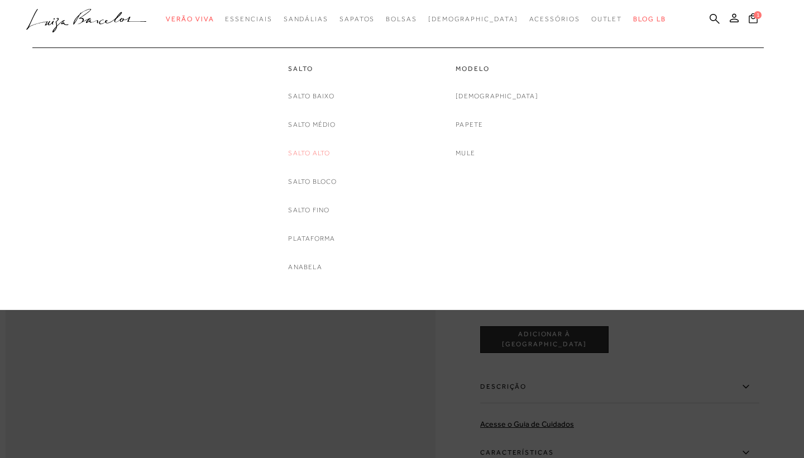
click at [317, 150] on link "Salto Alto" at bounding box center [309, 153] width 42 height 12
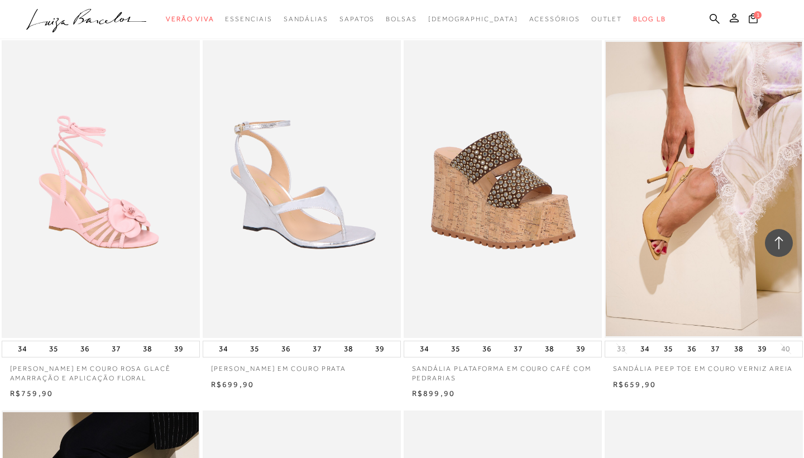
scroll to position [1918, 0]
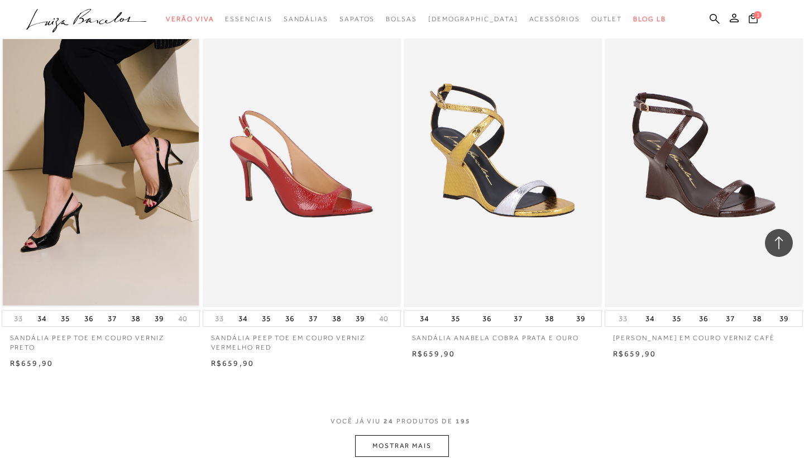
click at [402, 424] on span "VOCÊ JÁ VIU 24 PRODUTOS DE 195" at bounding box center [401, 425] width 143 height 20
click at [406, 435] on button "MOSTRAR MAIS" at bounding box center [402, 446] width 94 height 22
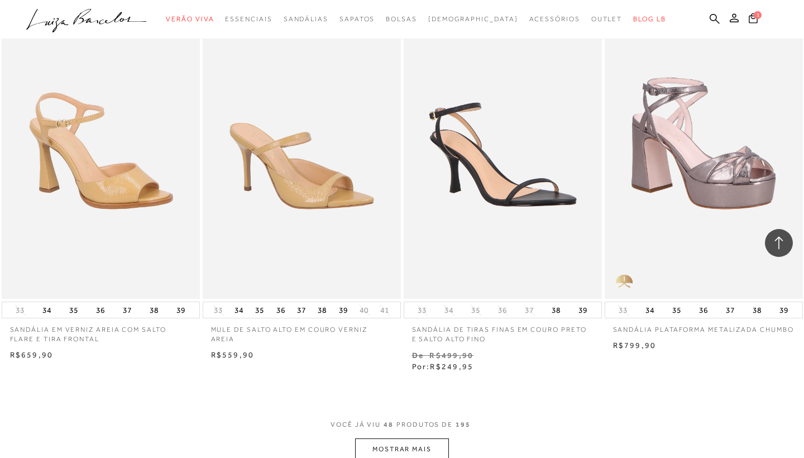
scroll to position [4465, 0]
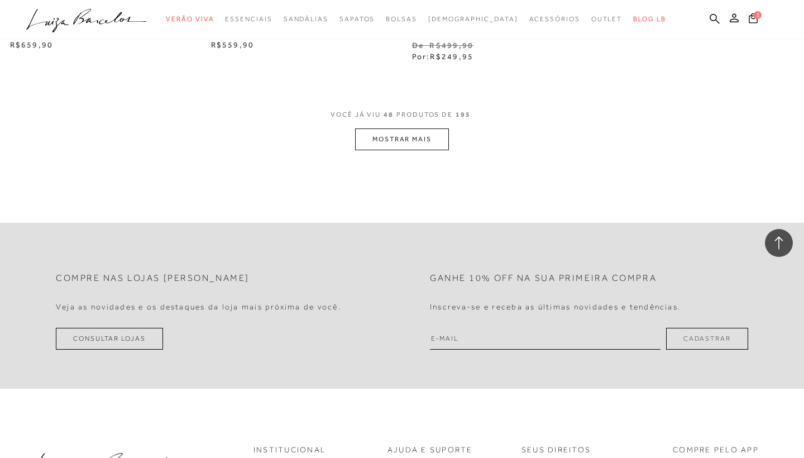
click at [399, 131] on button "MOSTRAR MAIS" at bounding box center [402, 139] width 94 height 22
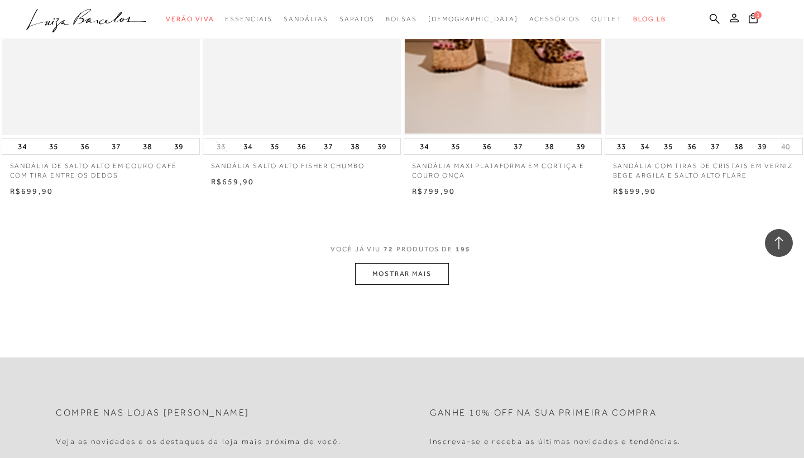
scroll to position [6599, 0]
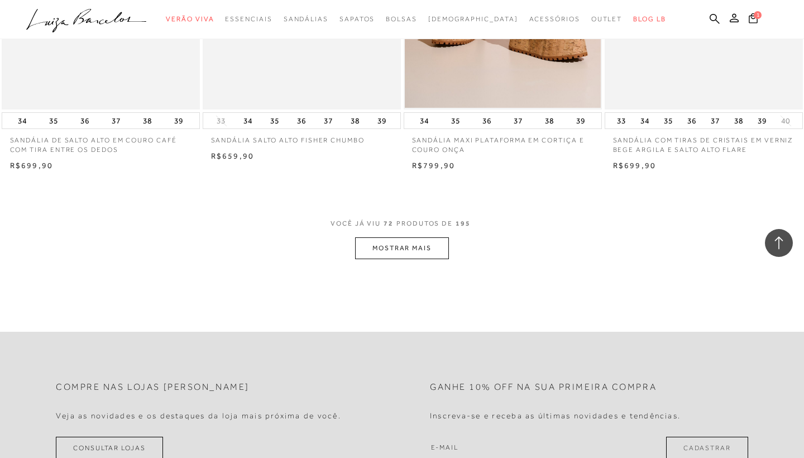
click at [429, 237] on button "MOSTRAR MAIS" at bounding box center [402, 248] width 94 height 22
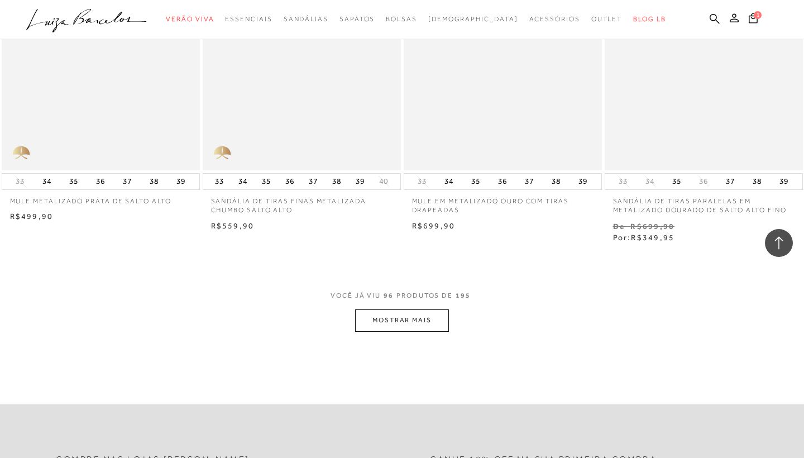
scroll to position [8832, 0]
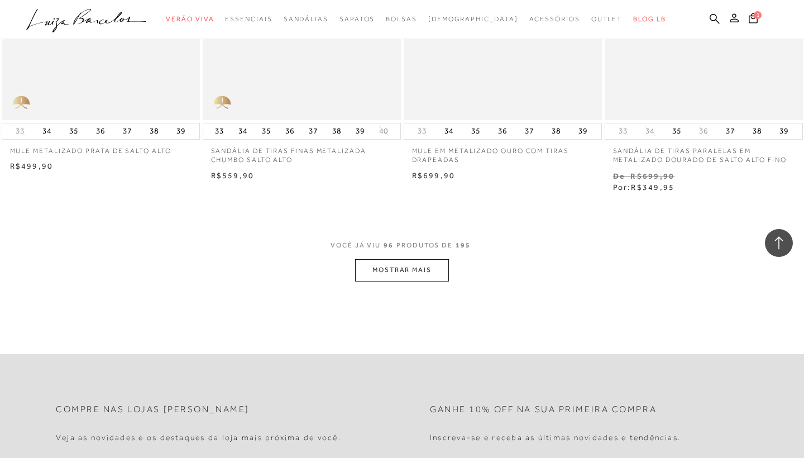
click at [437, 259] on button "MOSTRAR MAIS" at bounding box center [402, 270] width 94 height 22
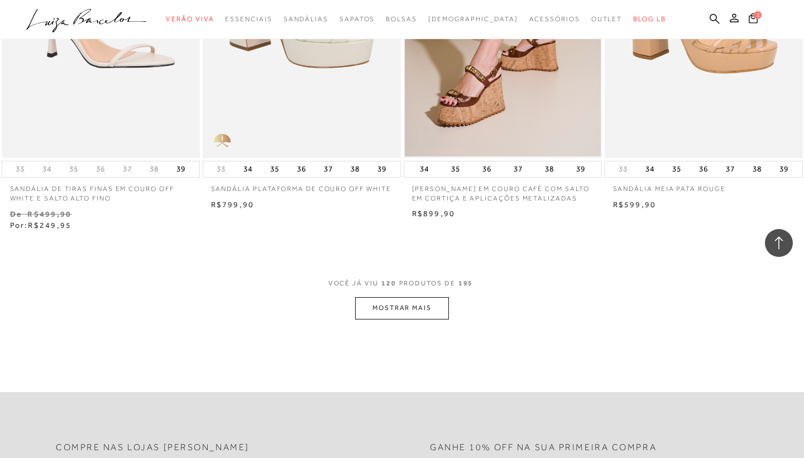
scroll to position [10984, 0]
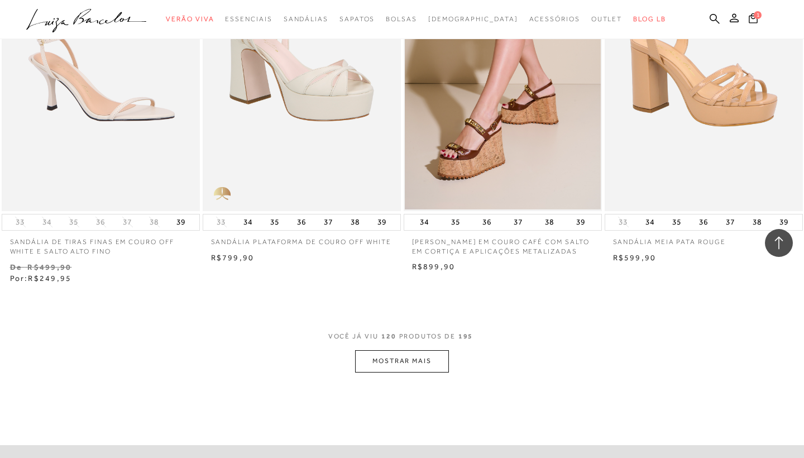
click at [381, 350] on button "MOSTRAR MAIS" at bounding box center [402, 361] width 94 height 22
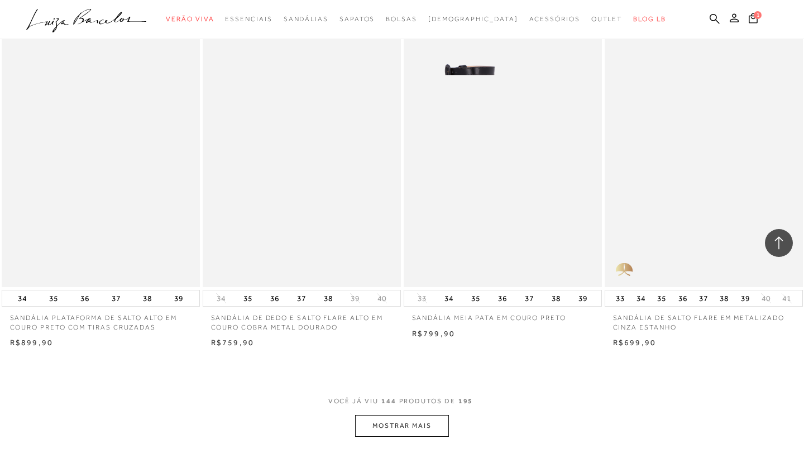
scroll to position [13148, 0]
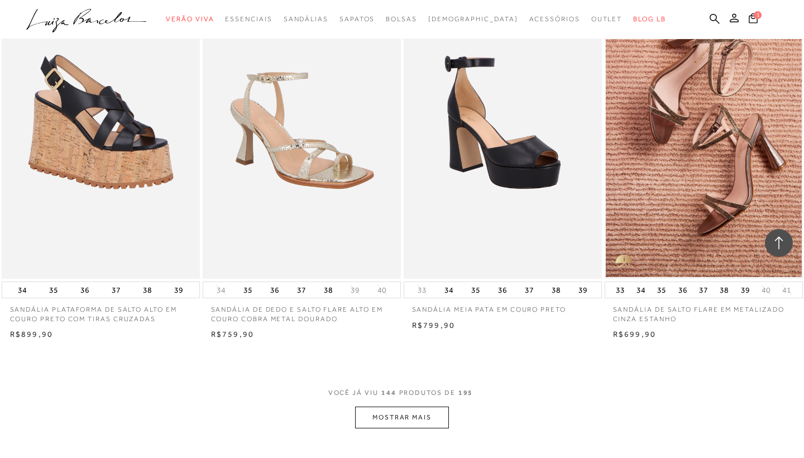
click at [403, 406] on button "MOSTRAR MAIS" at bounding box center [402, 417] width 94 height 22
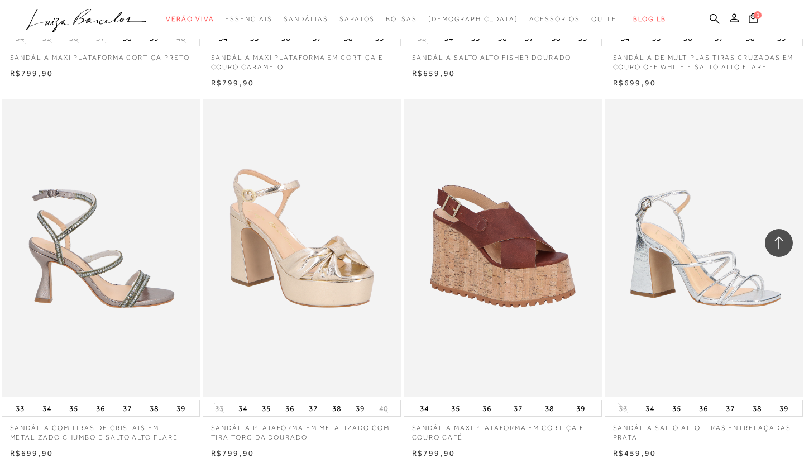
scroll to position [15460, 0]
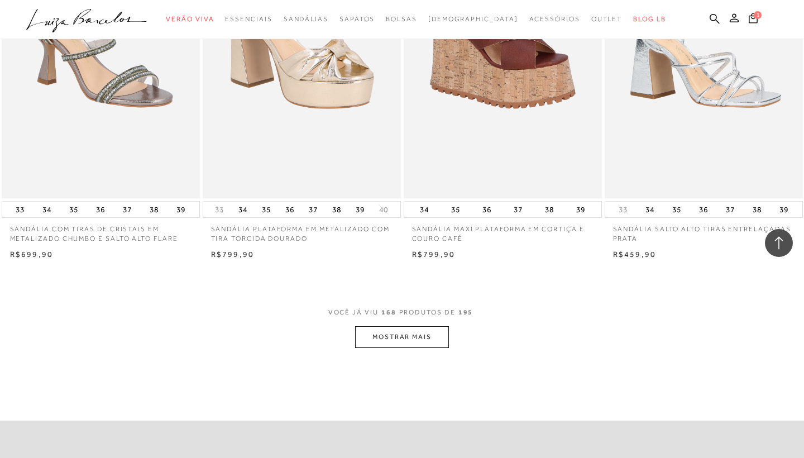
click at [406, 326] on button "MOSTRAR MAIS" at bounding box center [402, 337] width 94 height 22
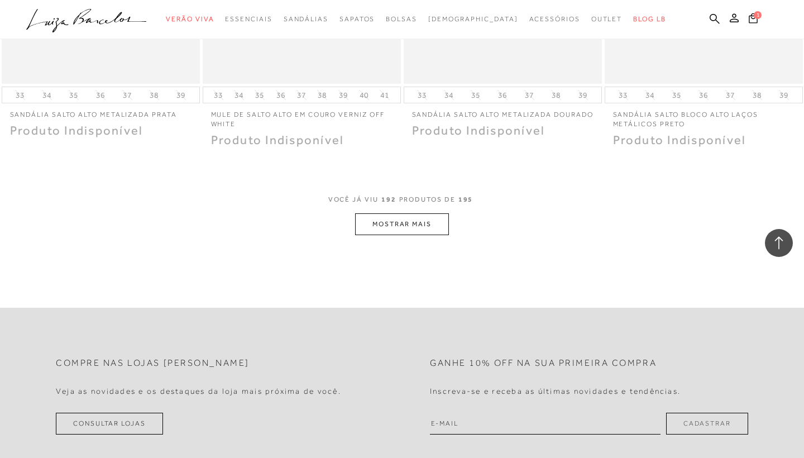
scroll to position [17779, 0]
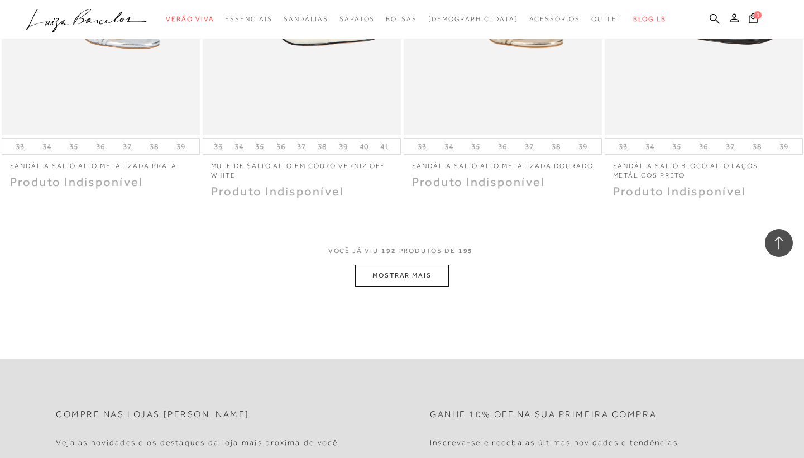
click at [391, 265] on button "MOSTRAR MAIS" at bounding box center [402, 276] width 94 height 22
